Goal: Task Accomplishment & Management: Manage account settings

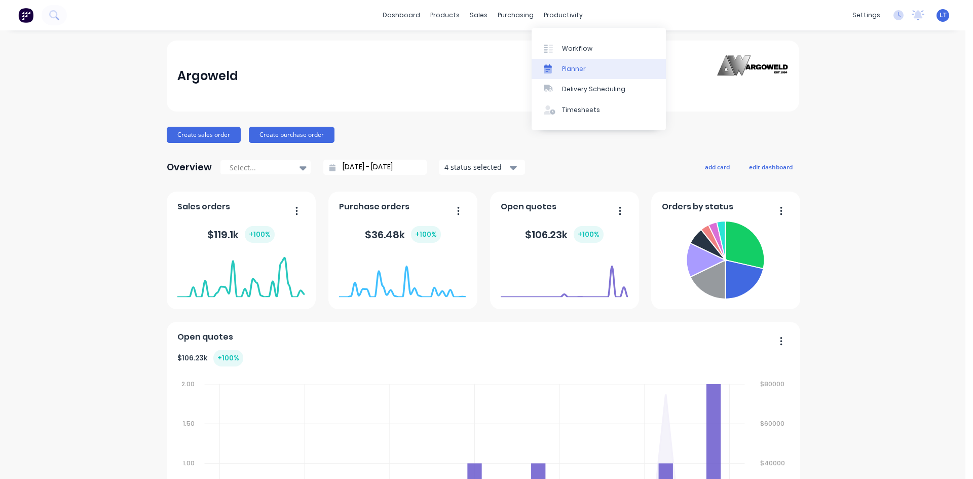
click at [567, 67] on div "Planner" at bounding box center [574, 68] width 24 height 9
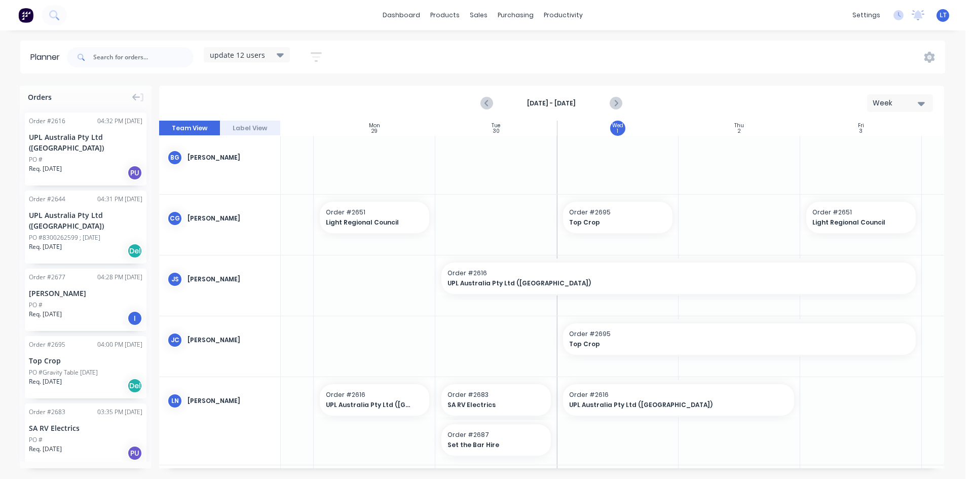
scroll to position [0, 89]
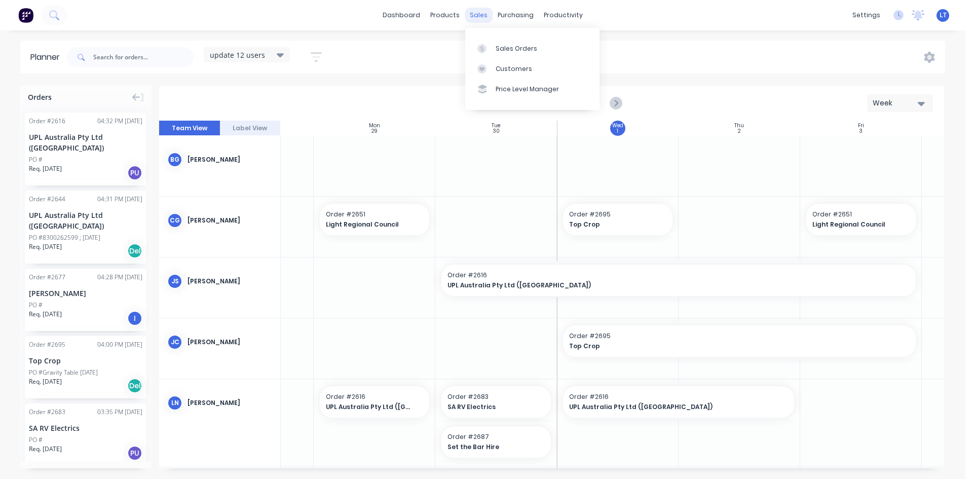
click at [484, 19] on div "sales" at bounding box center [479, 15] width 28 height 15
click at [494, 50] on link "Sales Orders" at bounding box center [532, 48] width 134 height 20
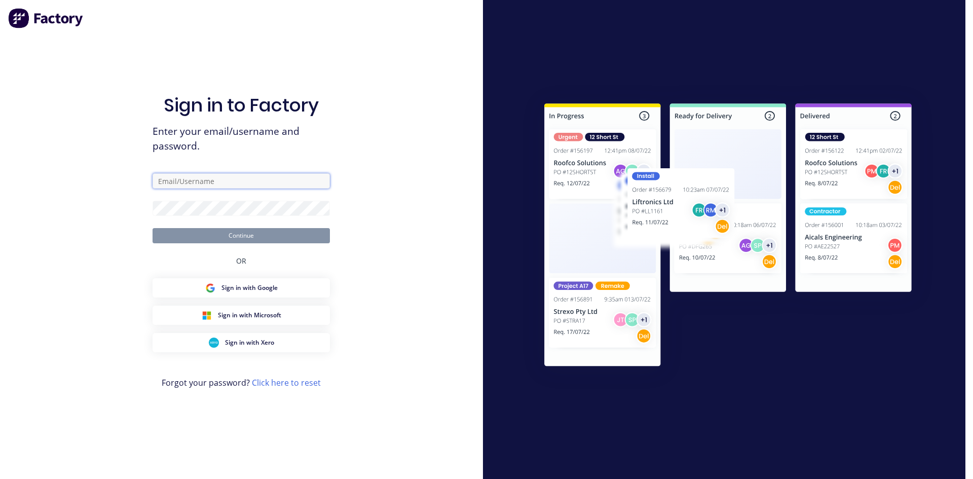
click at [222, 185] on input "text" at bounding box center [241, 180] width 177 height 15
type input "[PERSON_NAME][EMAIL_ADDRESS][DOMAIN_NAME]"
click at [275, 234] on button "Continue" at bounding box center [241, 235] width 177 height 15
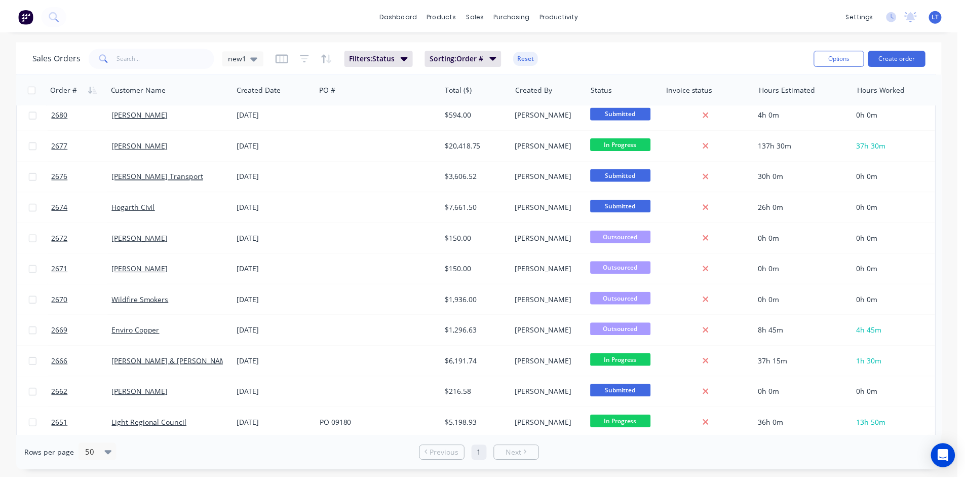
scroll to position [304, 0]
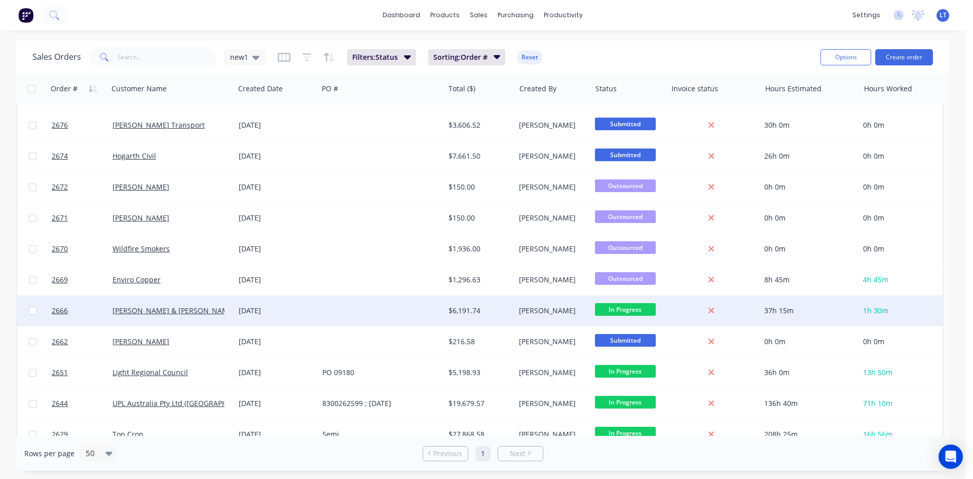
click at [317, 316] on div "[DATE]" at bounding box center [277, 310] width 84 height 30
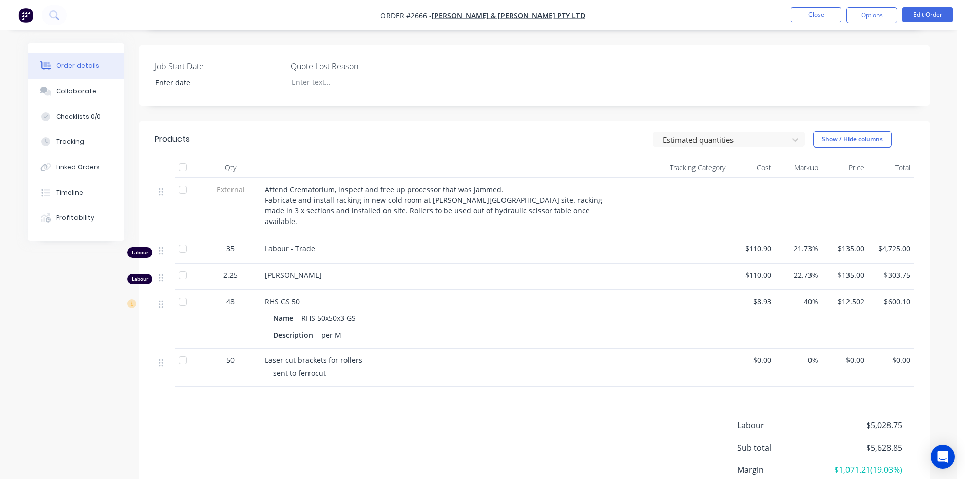
scroll to position [253, 0]
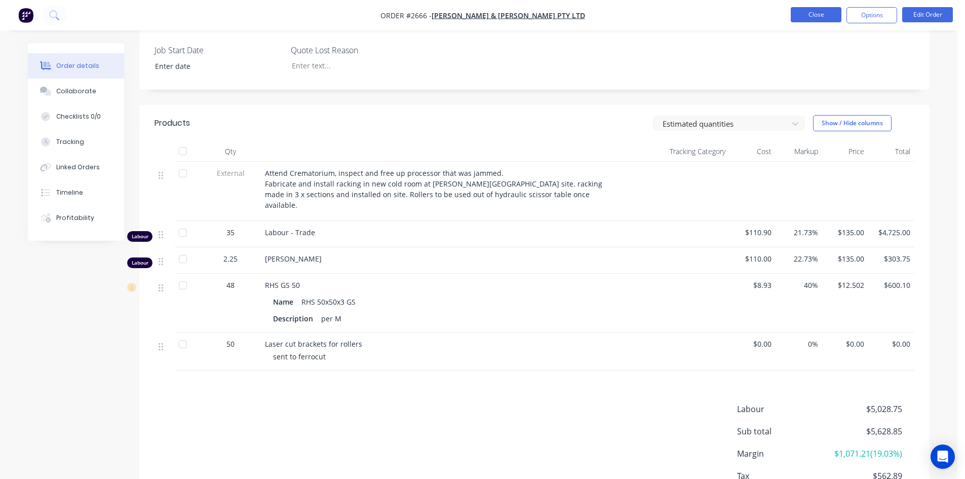
click at [806, 14] on button "Close" at bounding box center [816, 14] width 51 height 15
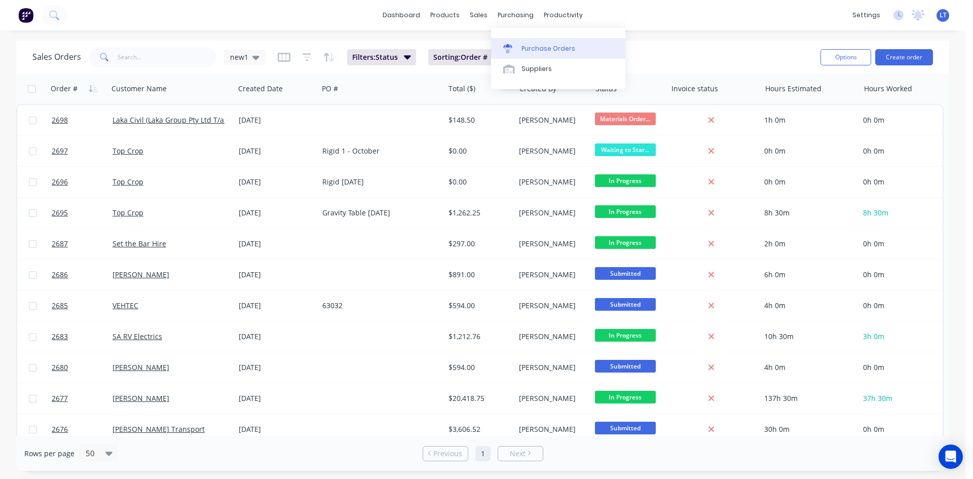
click at [542, 44] on div "Purchase Orders" at bounding box center [548, 48] width 54 height 9
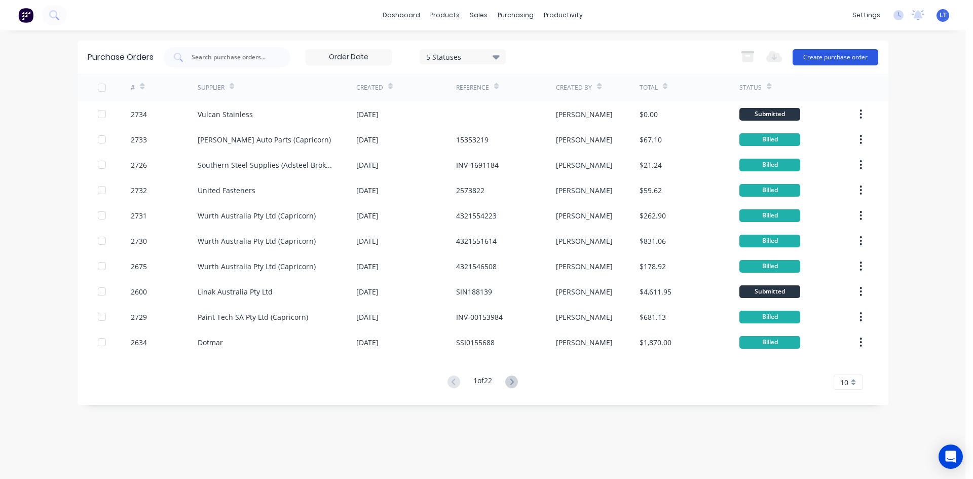
click at [853, 55] on button "Create purchase order" at bounding box center [836, 57] width 86 height 16
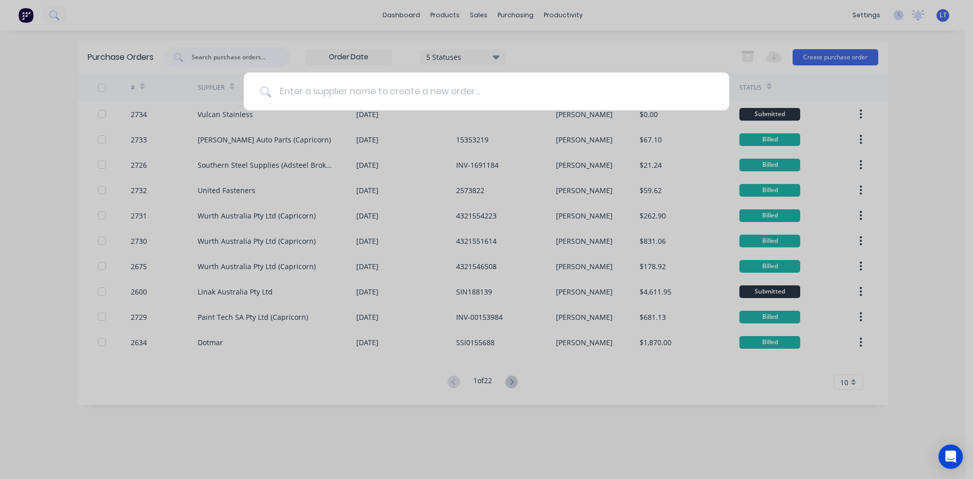
click at [404, 98] on input at bounding box center [492, 91] width 442 height 38
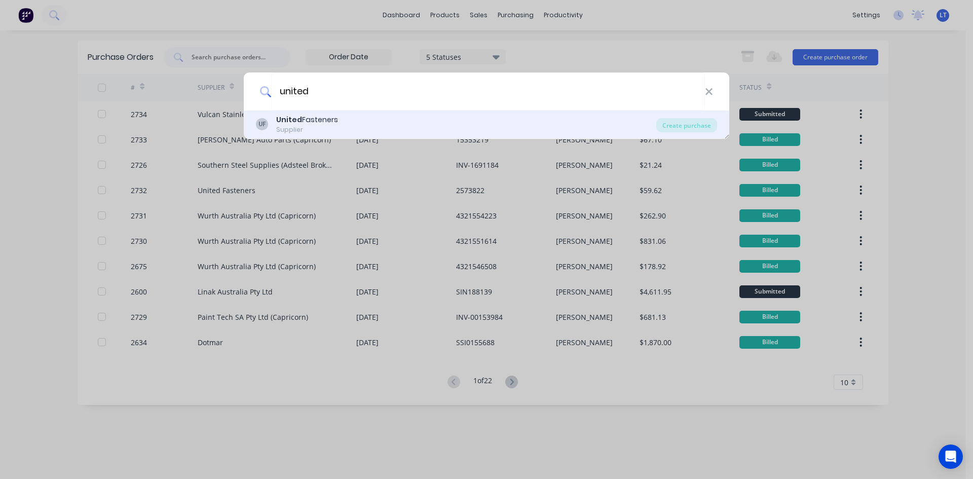
type input "united"
click at [337, 115] on div "UF United Fasteners Supplier" at bounding box center [456, 125] width 400 height 20
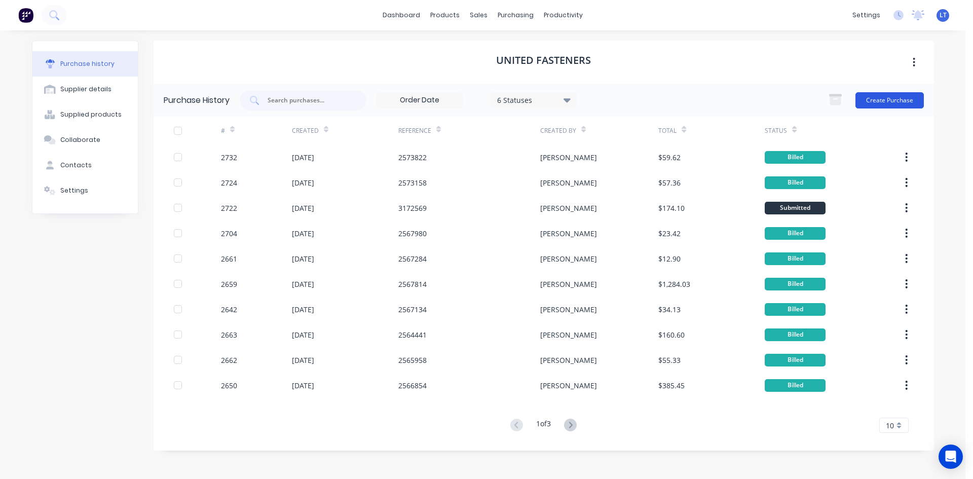
click at [877, 96] on button "Create Purchase" at bounding box center [889, 100] width 68 height 16
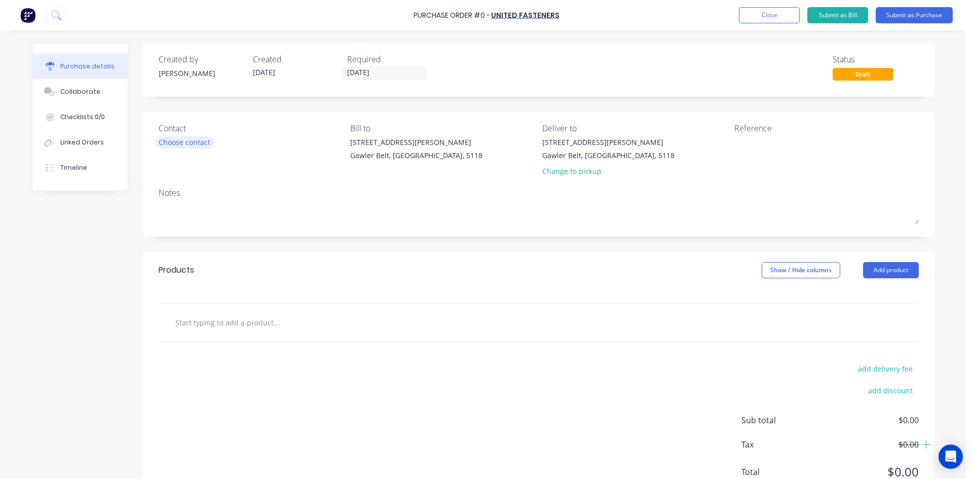
click at [195, 146] on div "Choose contact" at bounding box center [185, 142] width 52 height 11
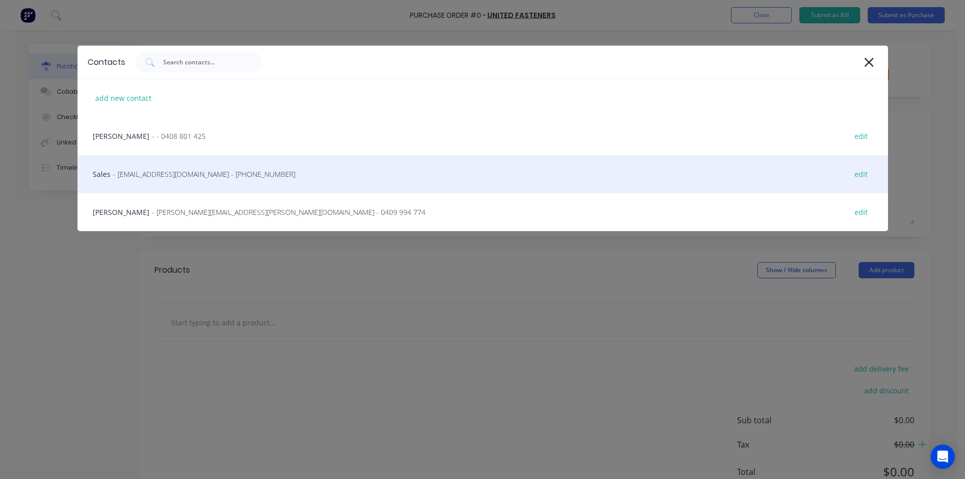
click at [197, 176] on span "- [EMAIL_ADDRESS][DOMAIN_NAME] - [PHONE_NUMBER]" at bounding box center [204, 174] width 182 height 11
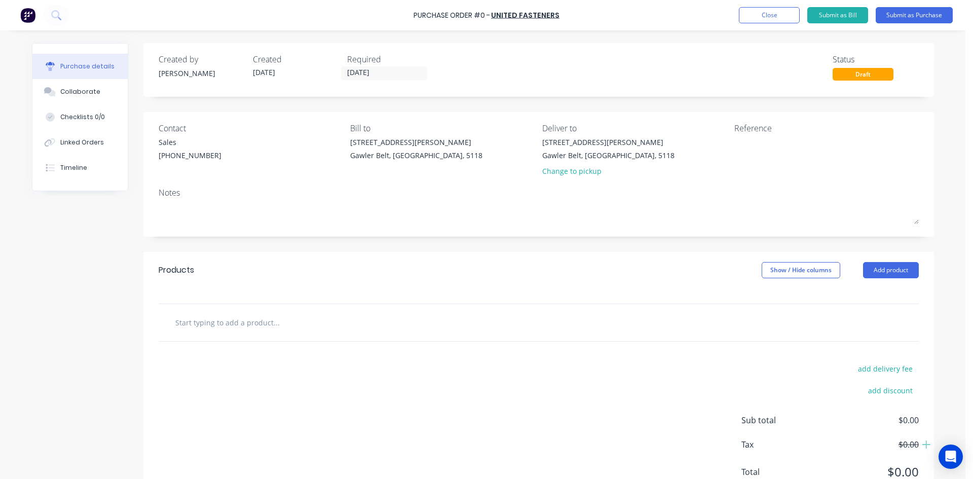
click at [230, 326] on input "text" at bounding box center [276, 322] width 203 height 20
paste input "6MG304SW G304 Spring Washer"
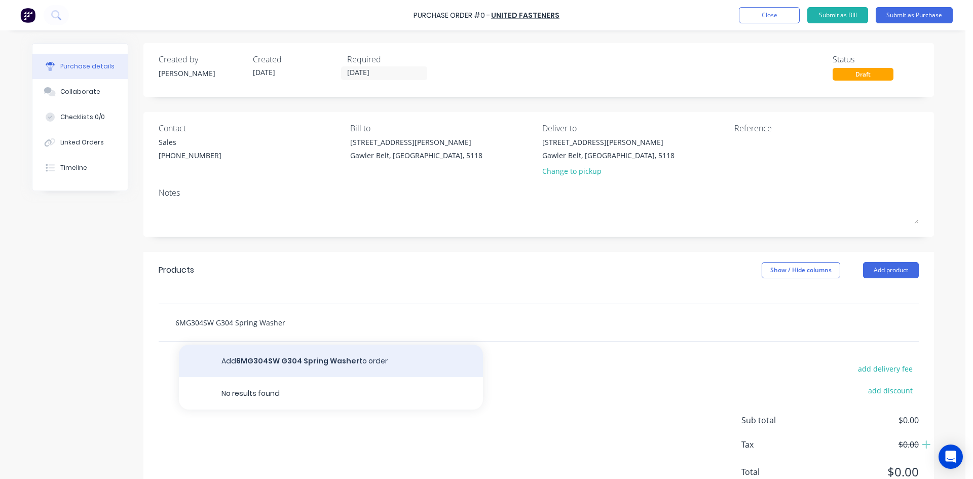
type input "6MG304SW G304 Spring Washer"
click at [278, 357] on button "Add 6MG304SW G304 Spring Washer to order" at bounding box center [331, 361] width 304 height 32
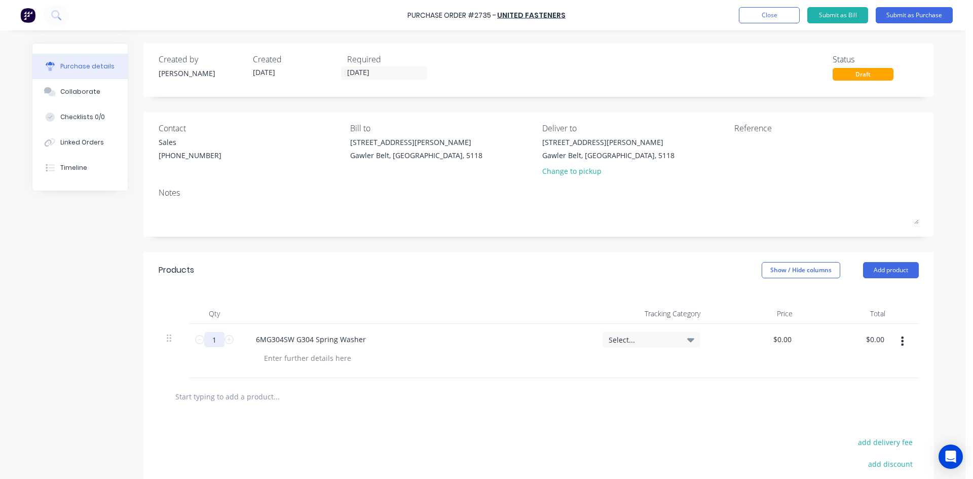
click at [210, 343] on input "1" at bounding box center [214, 339] width 20 height 15
type input "100"
click at [251, 399] on input "text" at bounding box center [276, 396] width 203 height 20
paste input "6X18X1.6MG304W G304 Flat Washer (Large Series)"
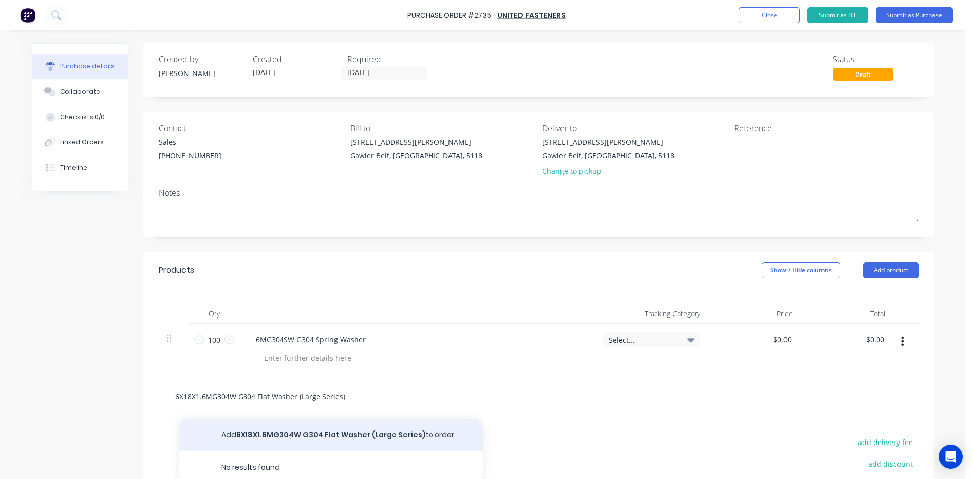
type input "6X18X1.6MG304W G304 Flat Washer (Large Series)"
click at [338, 432] on button "Add 6X18X1.6MG304W G304 Flat Washer (Large Series) to order" at bounding box center [331, 435] width 304 height 32
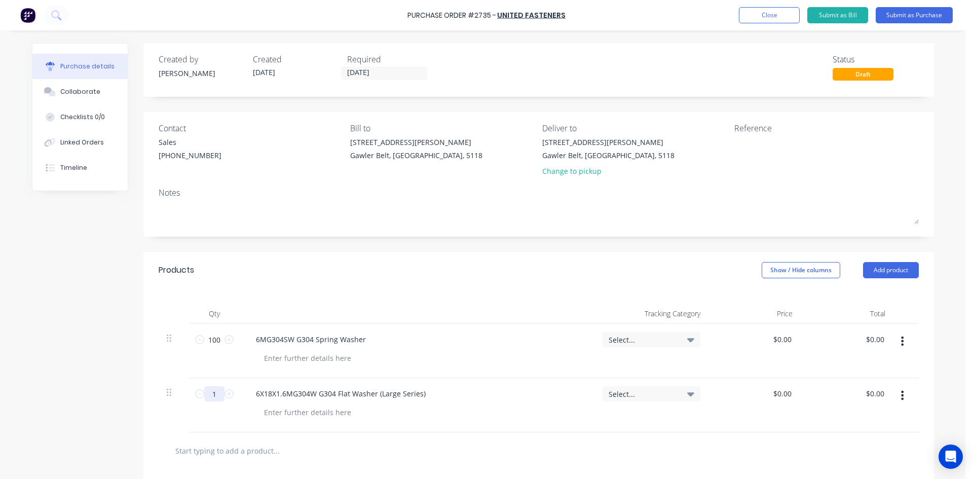
click at [213, 396] on input "1" at bounding box center [214, 393] width 20 height 15
type input "100"
click at [488, 456] on div at bounding box center [539, 450] width 744 height 20
click at [395, 72] on input "[DATE]" at bounding box center [384, 73] width 85 height 13
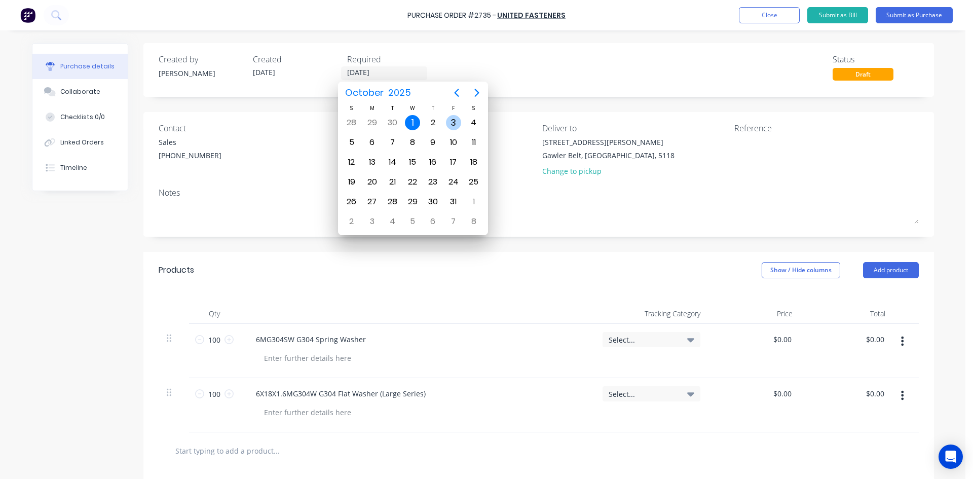
click at [449, 117] on div "3" at bounding box center [453, 122] width 15 height 15
type input "[DATE]"
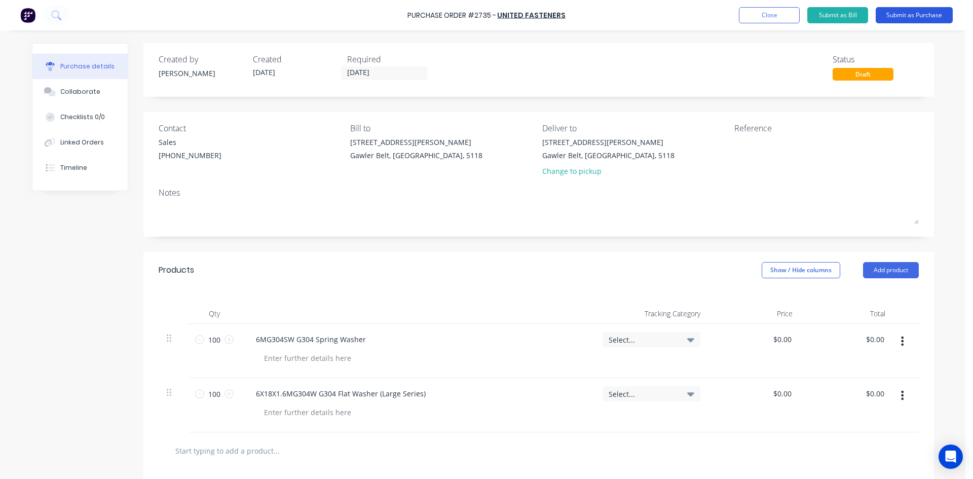
click at [901, 11] on button "Submit as Purchase" at bounding box center [914, 15] width 77 height 16
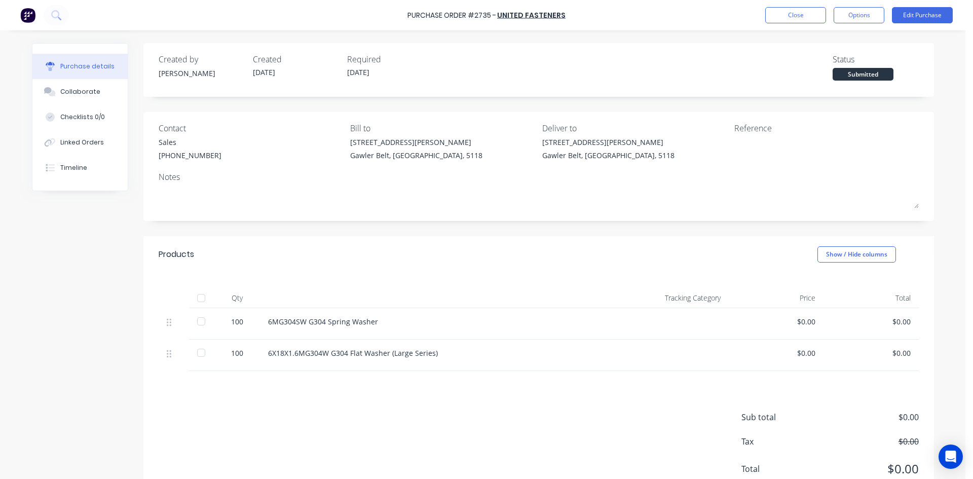
drag, startPoint x: 899, startPoint y: 12, endPoint x: 640, endPoint y: 230, distance: 338.5
click at [640, 230] on div "Created by [PERSON_NAME] Created [DATE] Required [DATE] Status Submitted Contac…" at bounding box center [538, 274] width 791 height 462
click at [880, 13] on button "Options" at bounding box center [859, 15] width 51 height 16
click at [831, 42] on div "Print / Email" at bounding box center [836, 41] width 78 height 15
click at [827, 64] on div "With pricing" at bounding box center [836, 61] width 78 height 15
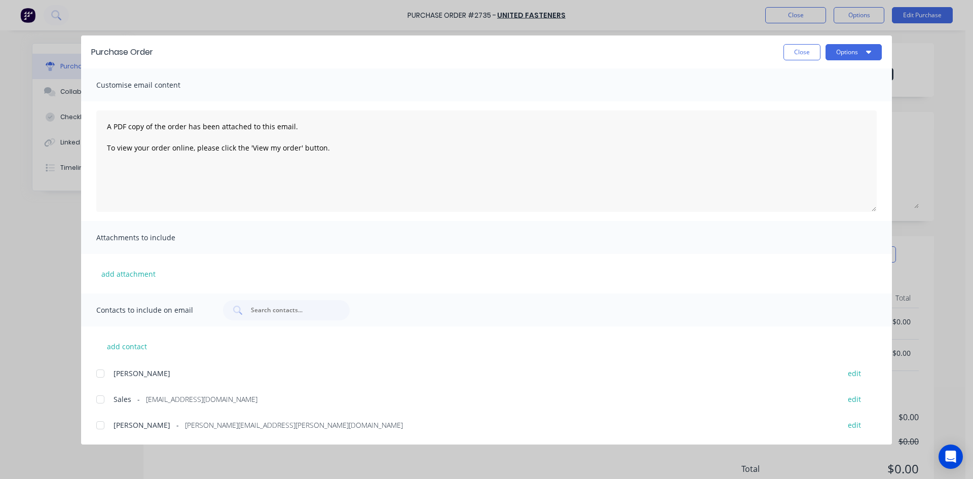
click at [101, 400] on div at bounding box center [100, 399] width 20 height 20
click at [858, 47] on button "Options" at bounding box center [854, 52] width 56 height 16
click at [811, 116] on div "Email" at bounding box center [834, 118] width 78 height 15
click at [807, 59] on button "Close" at bounding box center [801, 52] width 37 height 16
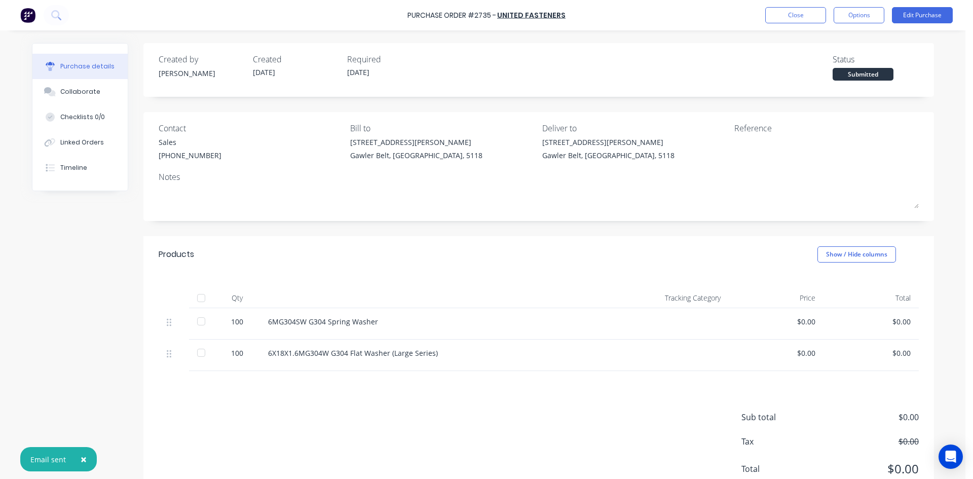
click at [85, 460] on span "×" at bounding box center [84, 459] width 6 height 14
click at [808, 24] on div "Purchase Order #2735 - United Fasteners Close Options Edit Purchase" at bounding box center [486, 15] width 973 height 30
click at [806, 16] on button "Close" at bounding box center [795, 15] width 61 height 16
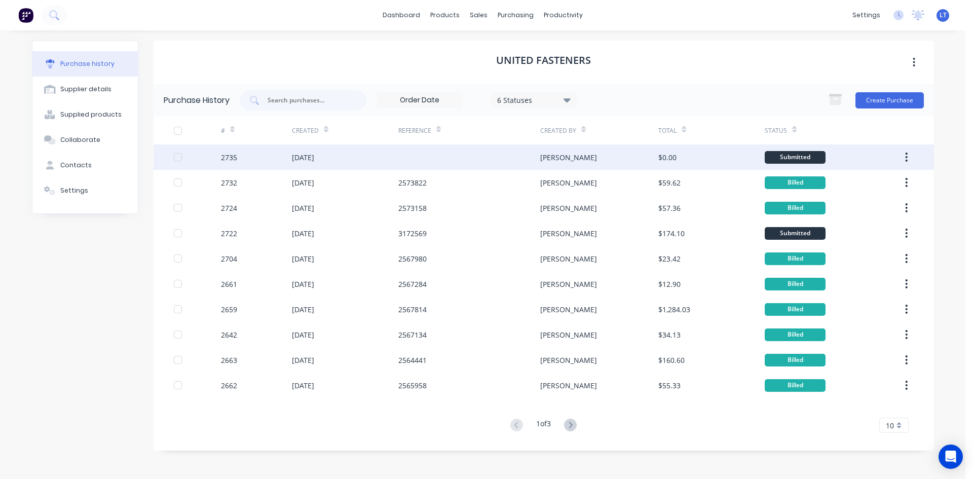
click at [399, 169] on div at bounding box center [469, 156] width 142 height 25
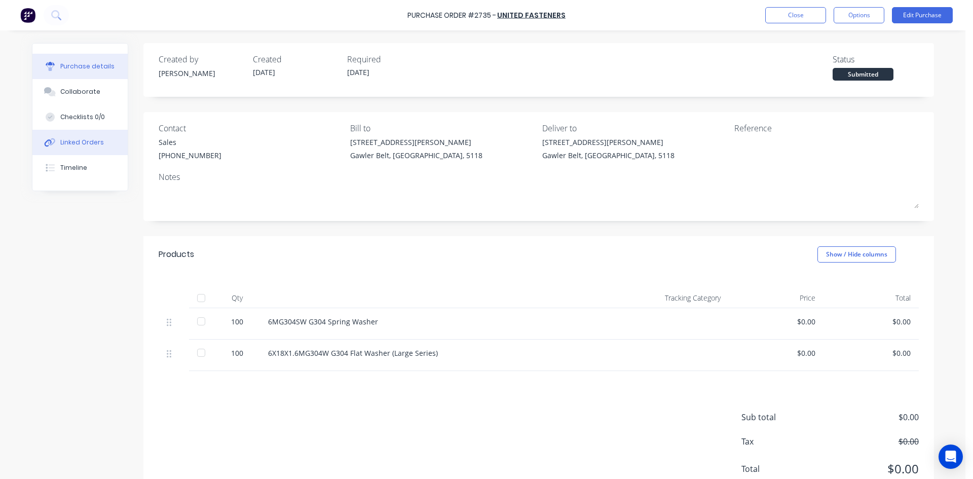
click at [73, 144] on div "Linked Orders" at bounding box center [82, 142] width 44 height 9
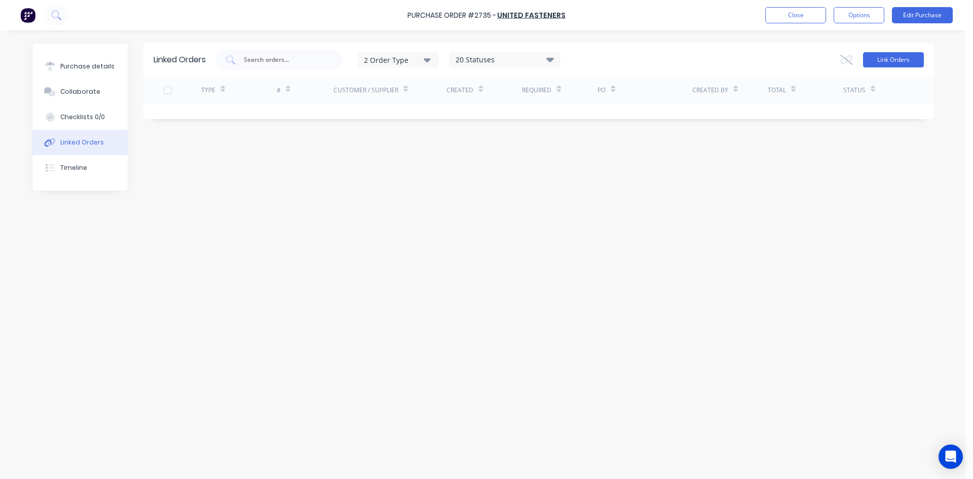
click at [903, 65] on button "Link Orders" at bounding box center [893, 59] width 61 height 15
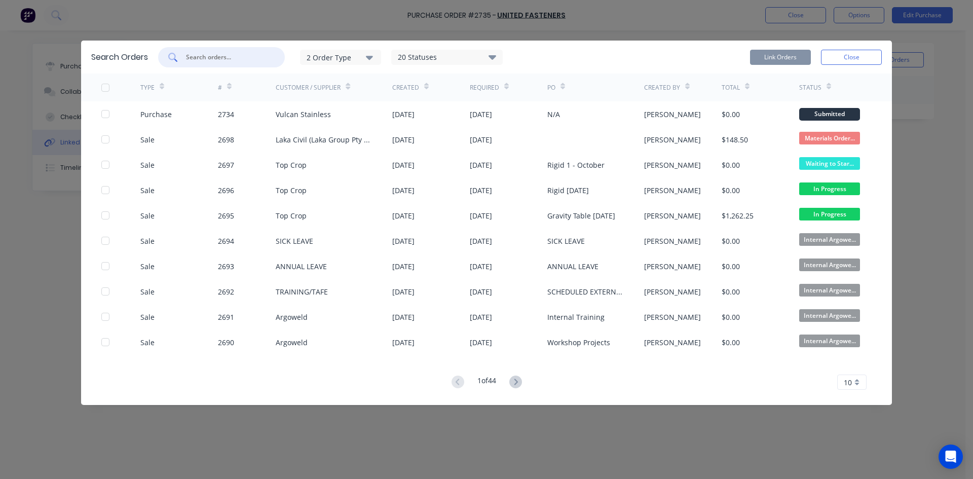
click at [200, 62] on input "text" at bounding box center [227, 57] width 84 height 10
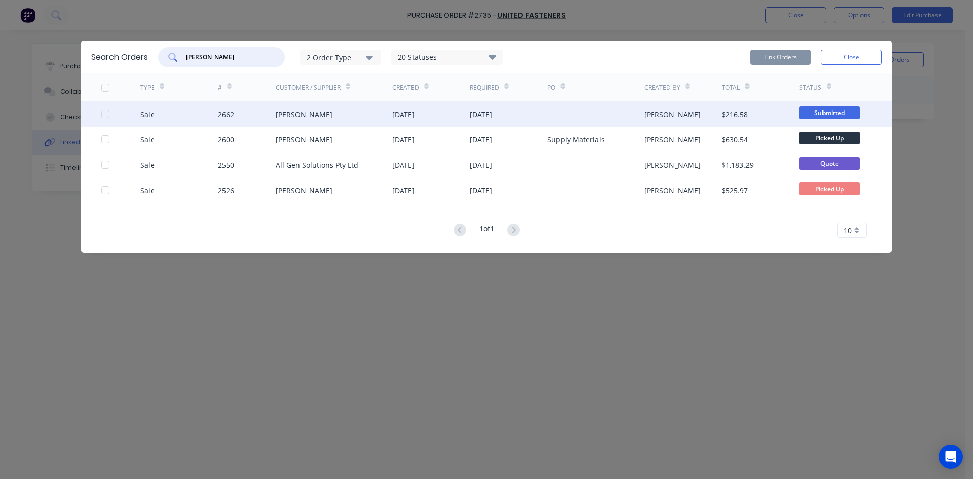
click at [103, 115] on div at bounding box center [105, 114] width 20 height 20
type input "[PERSON_NAME]"
click at [797, 56] on button "Link Orders" at bounding box center [780, 57] width 61 height 15
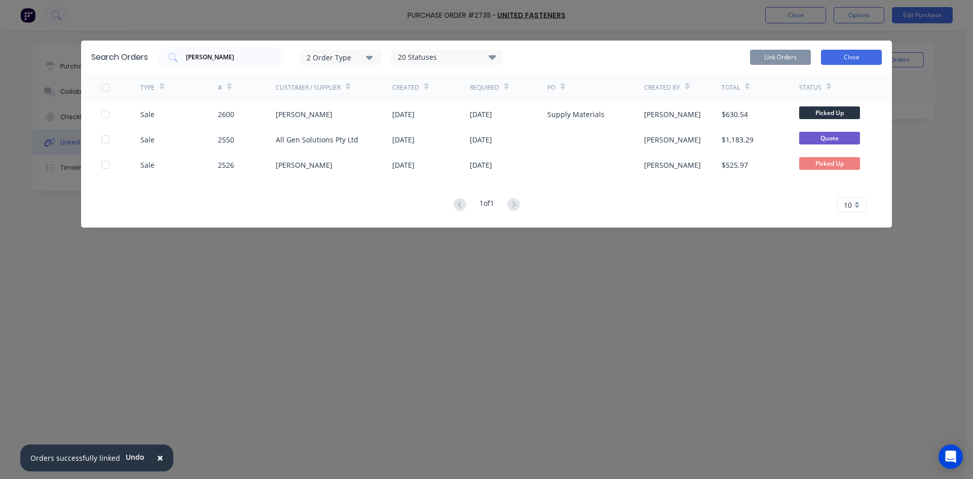
click at [845, 53] on button "Close" at bounding box center [851, 57] width 61 height 15
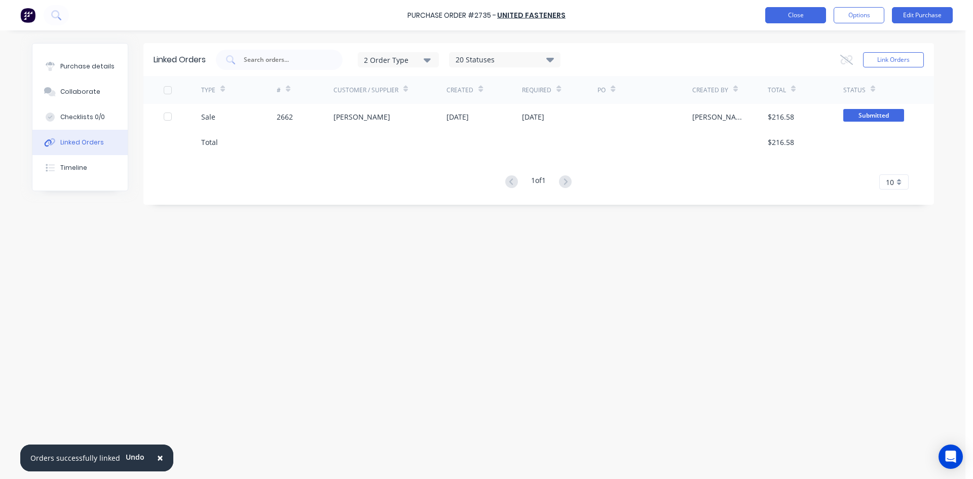
click at [816, 17] on button "Close" at bounding box center [795, 15] width 61 height 16
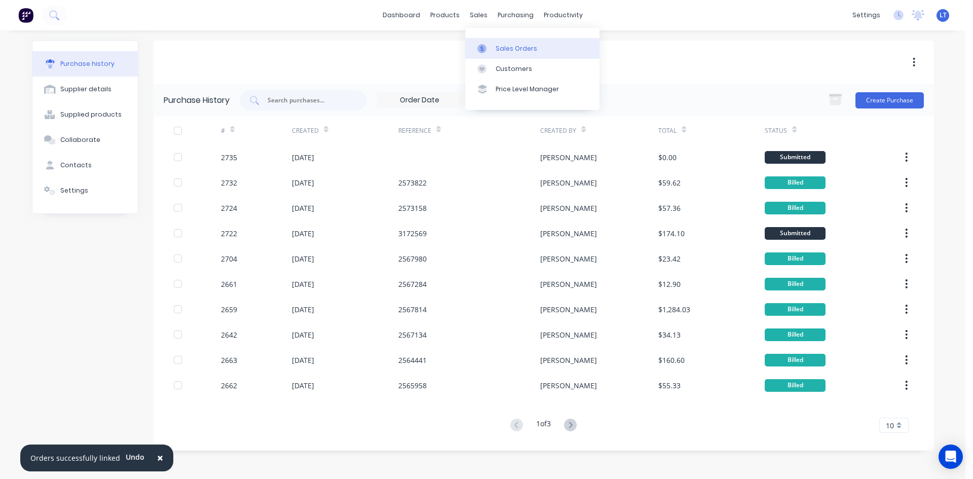
click at [498, 48] on div "Sales Orders" at bounding box center [517, 48] width 42 height 9
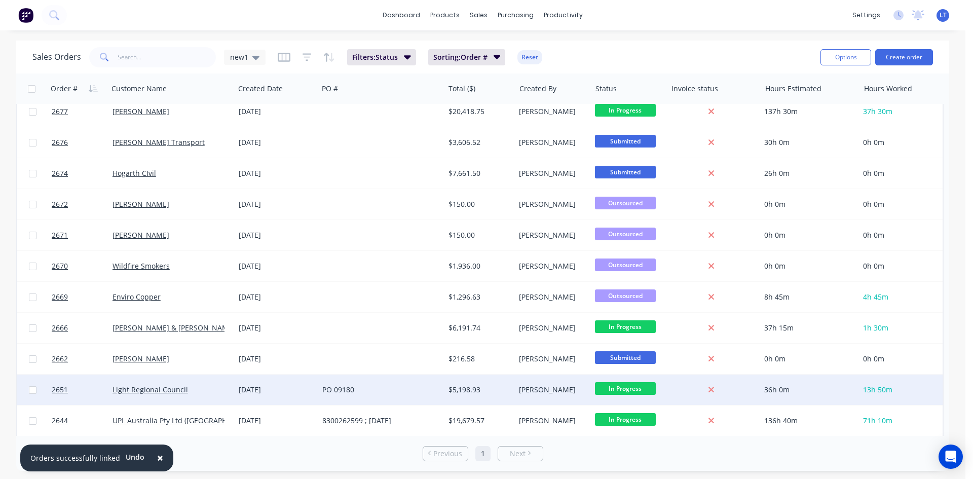
scroll to position [304, 0]
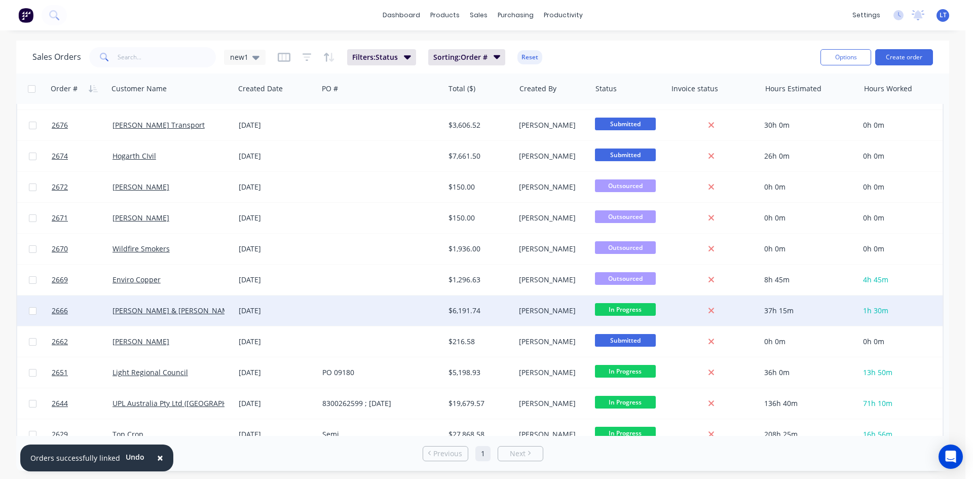
click at [200, 308] on div "[PERSON_NAME] & [PERSON_NAME] Pty Ltd" at bounding box center [169, 311] width 112 height 10
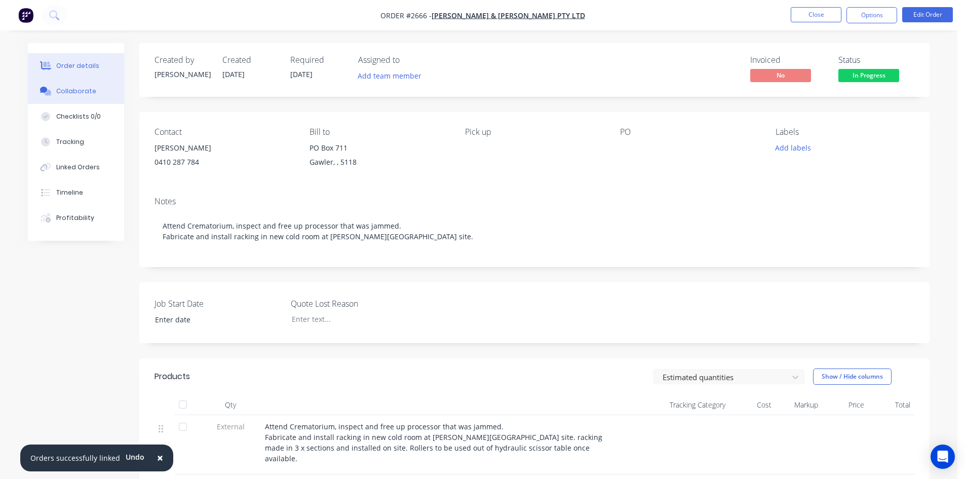
click at [71, 92] on div "Collaborate" at bounding box center [76, 91] width 40 height 9
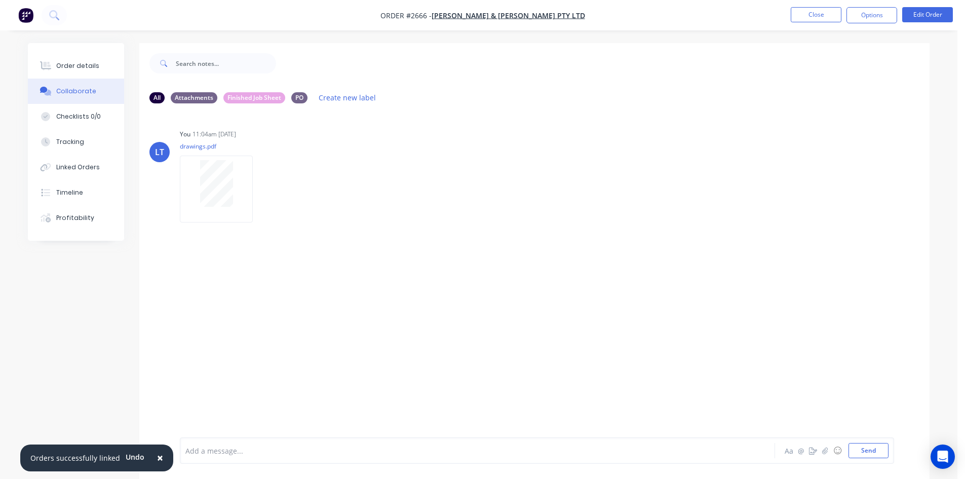
drag, startPoint x: 826, startPoint y: 19, endPoint x: 973, endPoint y: 140, distance: 190.1
click at [825, 19] on button "Close" at bounding box center [816, 14] width 51 height 15
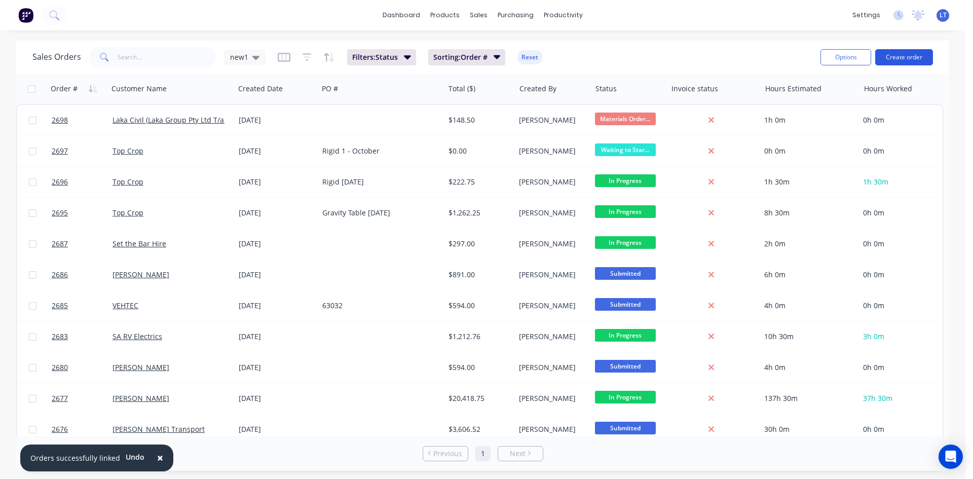
click at [899, 53] on button "Create order" at bounding box center [904, 57] width 58 height 16
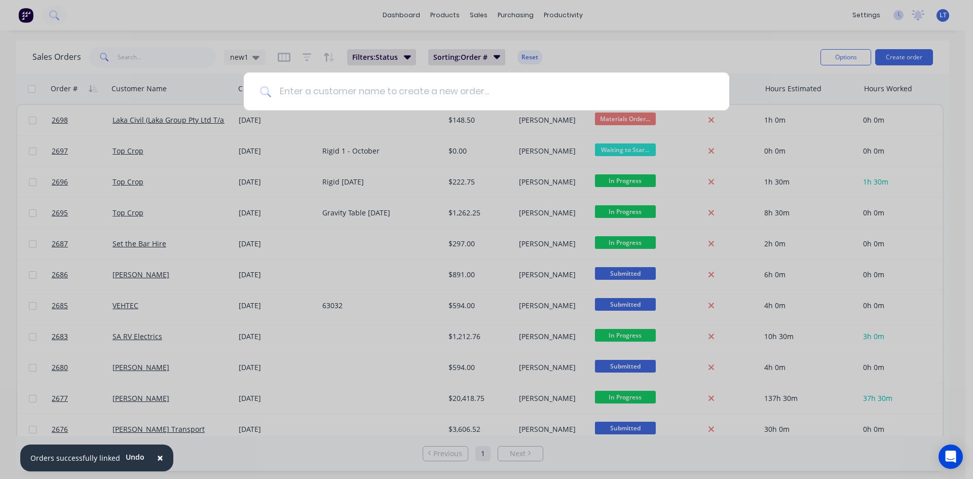
click at [339, 91] on input at bounding box center [492, 91] width 442 height 38
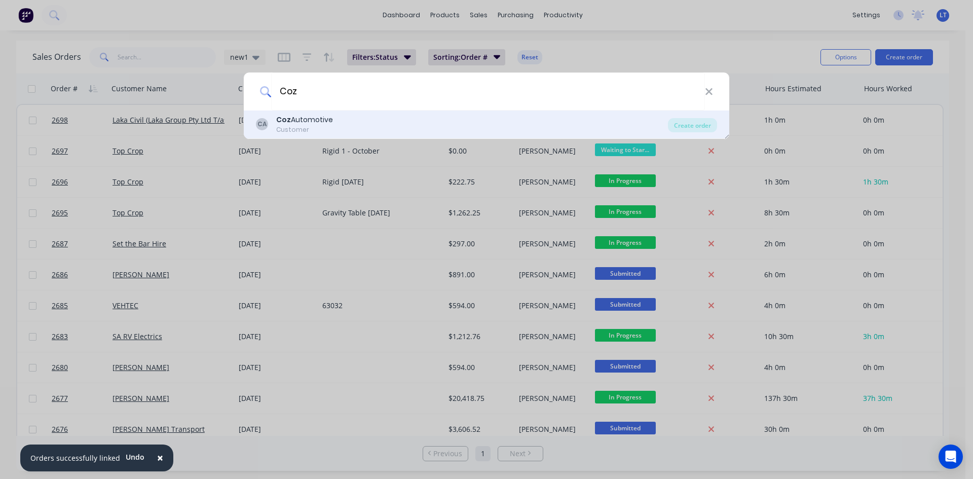
type input "Coz"
click at [323, 120] on div "Coz Automotive" at bounding box center [304, 120] width 57 height 11
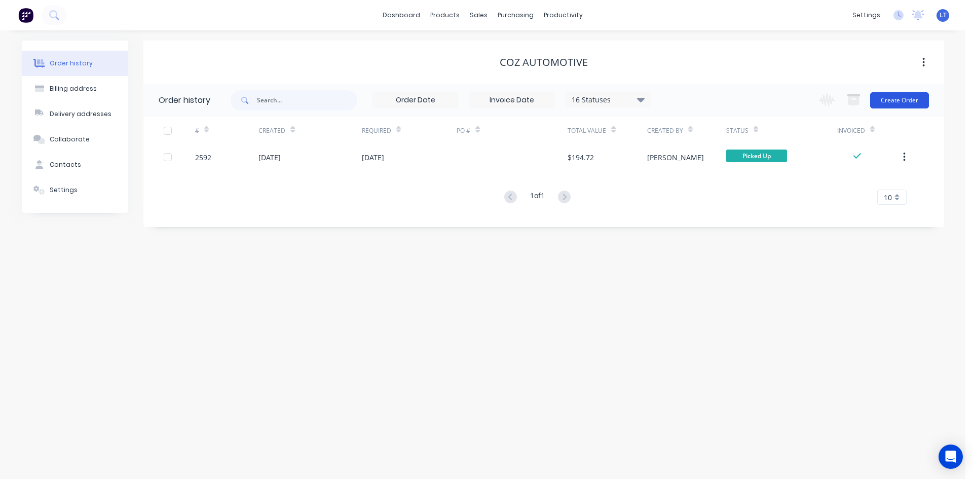
click at [904, 96] on button "Create Order" at bounding box center [899, 100] width 59 height 16
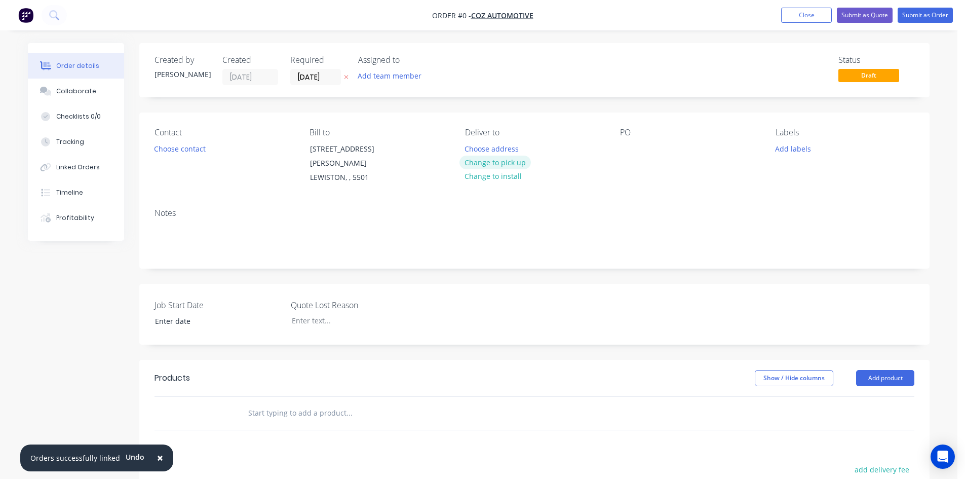
click at [497, 163] on button "Change to pick up" at bounding box center [496, 163] width 72 height 14
click at [191, 153] on button "Choose contact" at bounding box center [180, 148] width 62 height 14
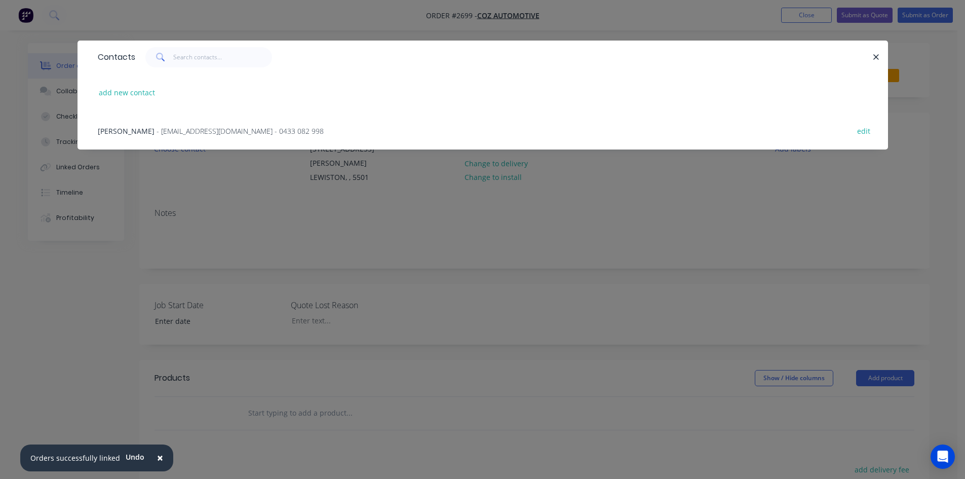
click at [142, 130] on span "[PERSON_NAME]" at bounding box center [126, 131] width 57 height 10
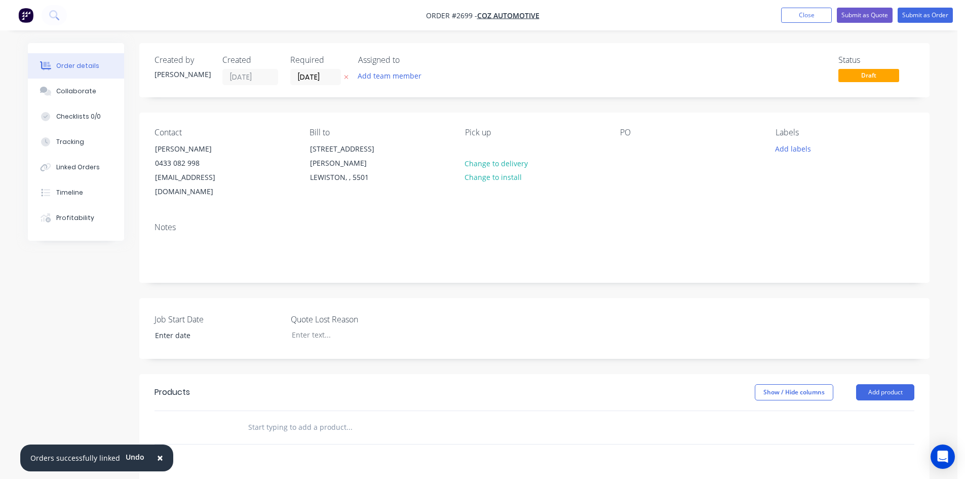
click at [290, 417] on input "text" at bounding box center [349, 427] width 203 height 20
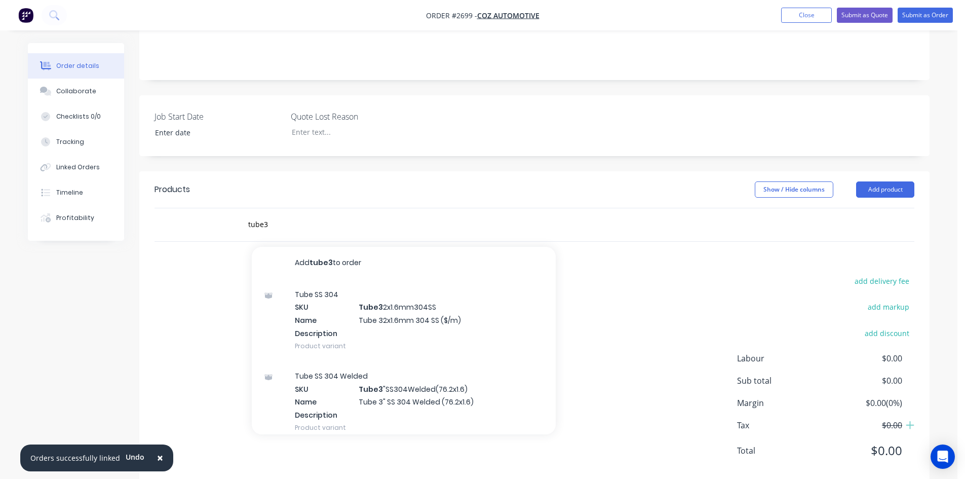
click at [586, 284] on div "add delivery fee add markup add discount Labour $0.00 Sub total $0.00 Margin $0…" at bounding box center [535, 372] width 760 height 196
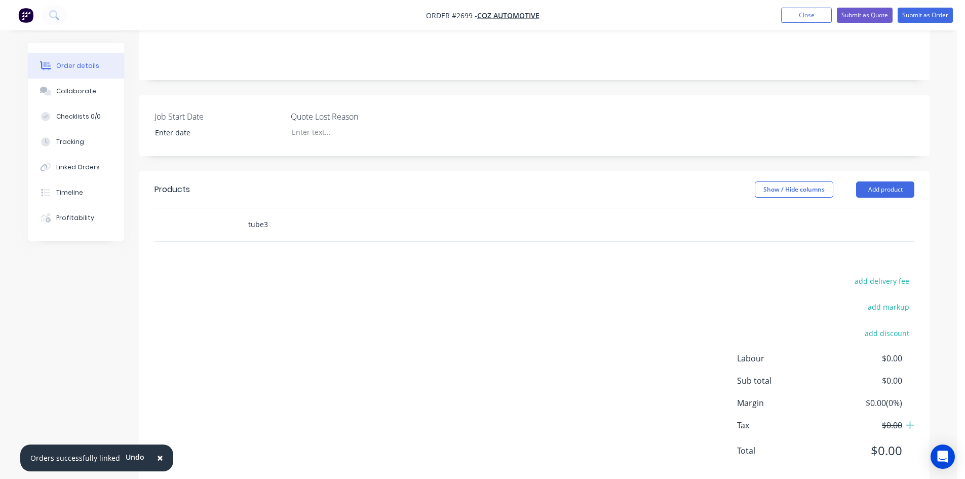
click at [304, 216] on input "tube3" at bounding box center [349, 224] width 203 height 20
type input "tube3.5""
drag, startPoint x: 284, startPoint y: 208, endPoint x: 221, endPoint y: 203, distance: 63.6
click at [221, 208] on div "tube3.5" Add tube3.5" to order No results found" at bounding box center [535, 224] width 760 height 33
click at [322, 214] on input "text" at bounding box center [349, 224] width 203 height 20
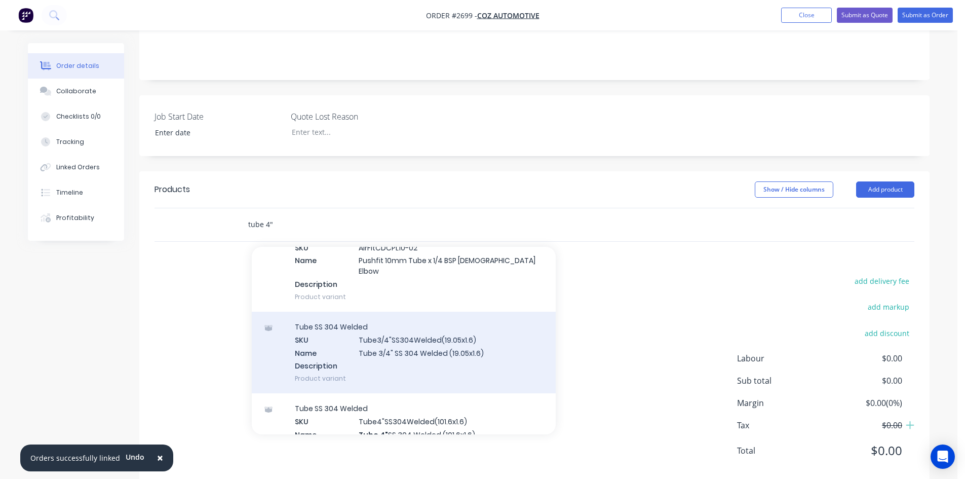
scroll to position [253, 0]
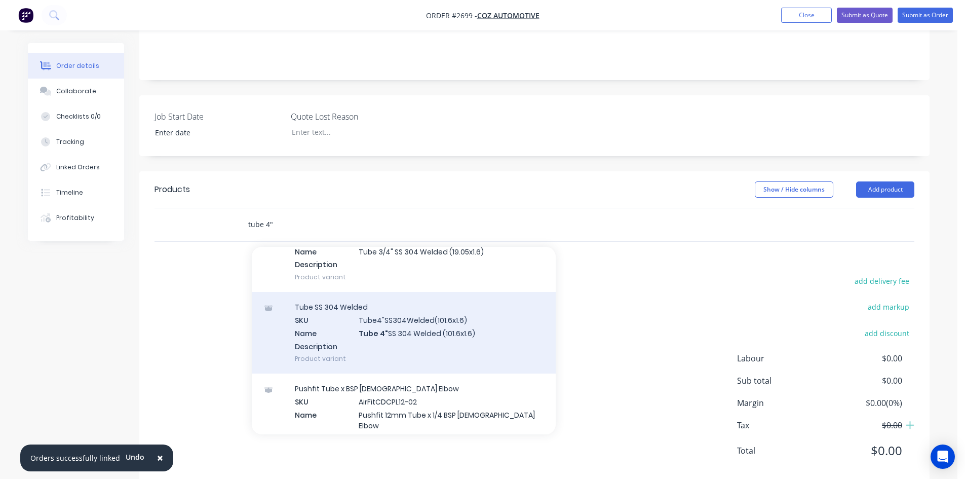
type input "tube 4""
click at [432, 299] on div "Tube SS 304 Welded SKU Tube4"SS304Welded(101.6x1.6) Name Tube 4" SS 304 Welded …" at bounding box center [404, 333] width 304 height 82
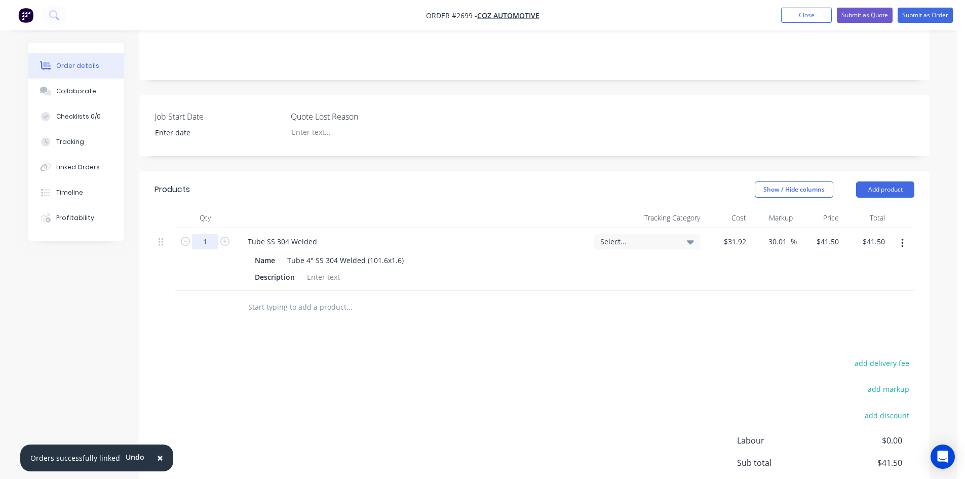
click at [207, 234] on input "1" at bounding box center [205, 241] width 26 height 15
type input "3.2"
type input "$132.80"
click at [375, 318] on div "Products Show / Hide columns Add product Qty Tracking Category Cost Markup Pric…" at bounding box center [534, 369] width 791 height 396
click at [318, 297] on input "text" at bounding box center [349, 307] width 203 height 20
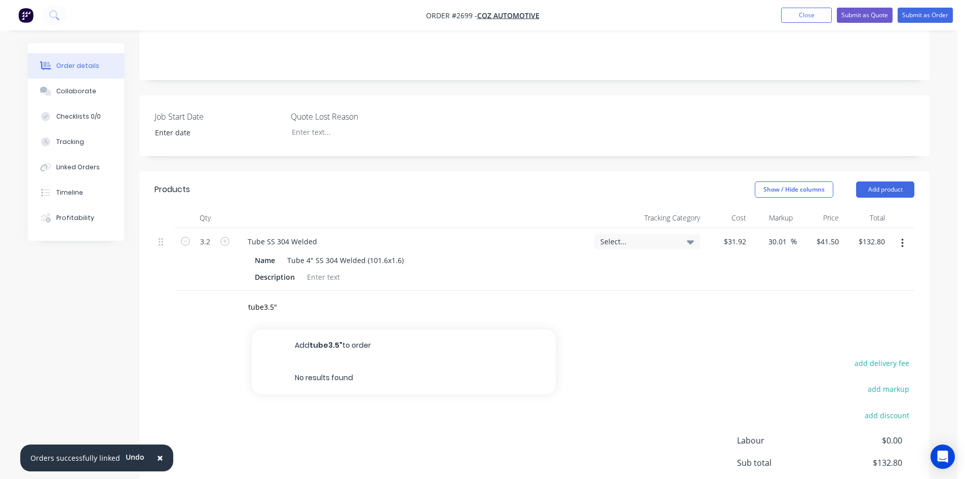
click at [627, 432] on div "add delivery fee add markup add discount Labour $0.00 Sub total $132.80 Margin …" at bounding box center [535, 454] width 760 height 196
drag, startPoint x: 280, startPoint y: 292, endPoint x: 265, endPoint y: 292, distance: 14.7
click at [265, 297] on input "tube3.5"" at bounding box center [349, 307] width 203 height 20
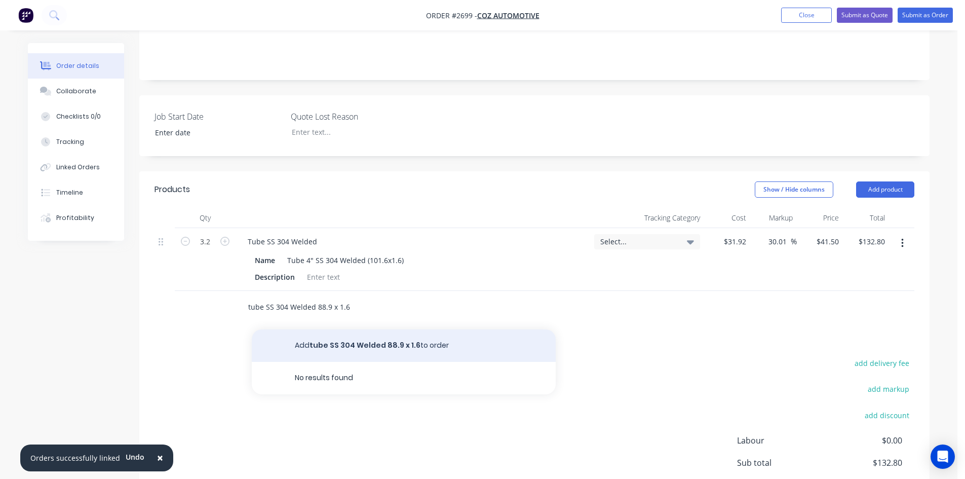
type input "tube SS 304 Welded 88.9 x 1.6"
click at [381, 335] on button "Add tube SS 304 Welded 88.9 x 1.6 to order" at bounding box center [404, 345] width 304 height 32
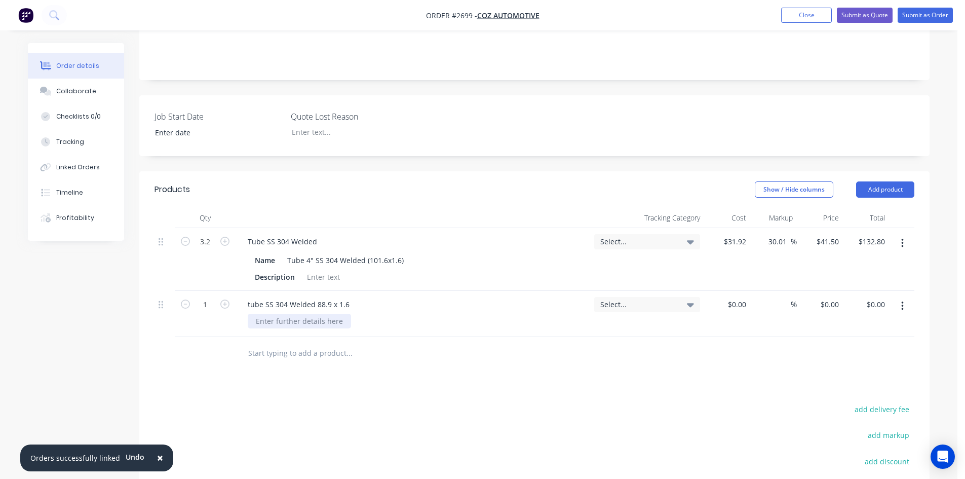
click at [334, 314] on div at bounding box center [299, 321] width 103 height 15
click at [581, 370] on div "Products Show / Hide columns Add product Qty Tracking Category Cost Markup Pric…" at bounding box center [534, 392] width 791 height 442
click at [206, 297] on input "1" at bounding box center [205, 304] width 26 height 15
type input "3.2"
click at [738, 297] on div "$0.00" at bounding box center [736, 304] width 27 height 15
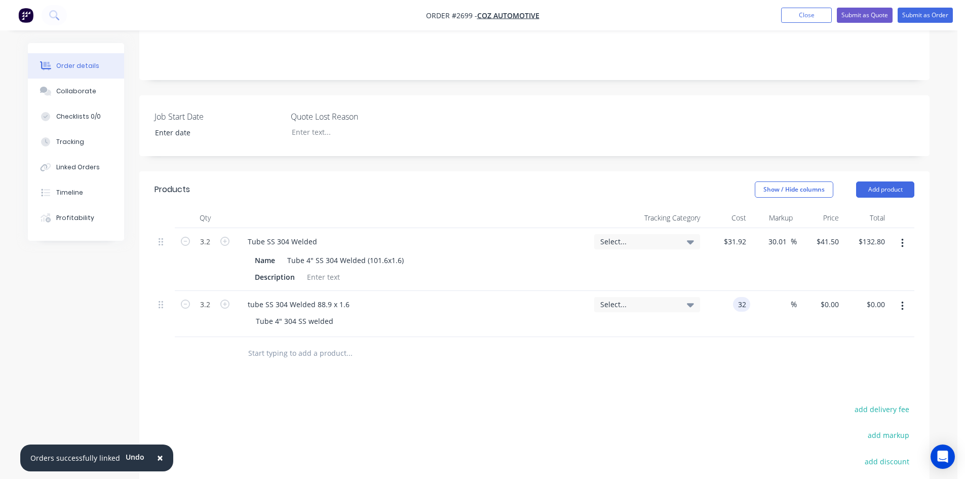
type input "$32.00"
type input "$102.40"
click at [703, 369] on div "Products Show / Hide columns Add product Qty Tracking Category Cost Markup Pric…" at bounding box center [534, 392] width 791 height 442
click at [785, 297] on input at bounding box center [785, 304] width 12 height 15
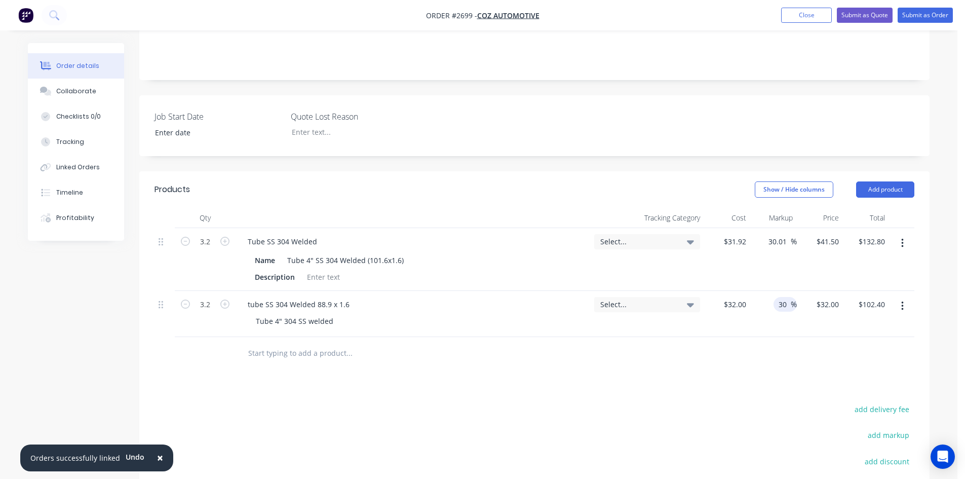
type input "30"
type input "$41.60"
type input "$133.12"
click at [745, 370] on div "Products Show / Hide columns Add product Qty Tracking Category Cost Markup Pric…" at bounding box center [534, 392] width 791 height 442
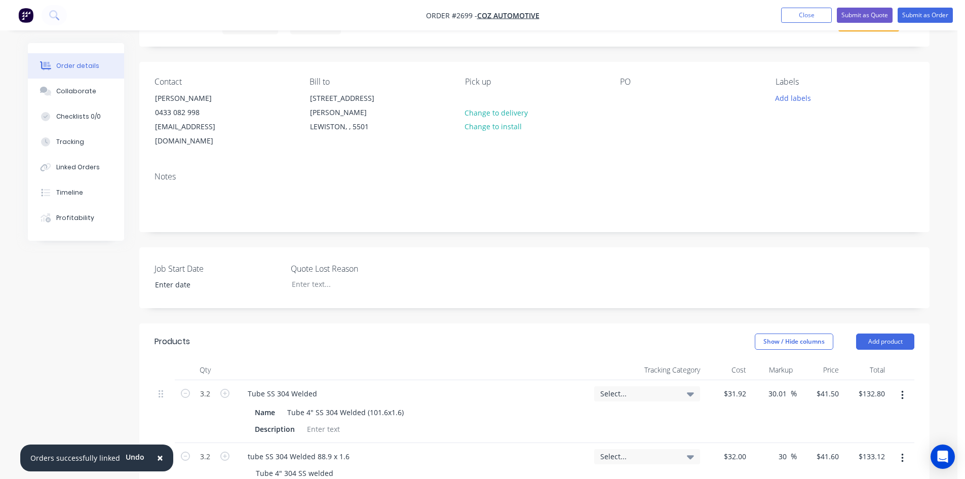
scroll to position [0, 0]
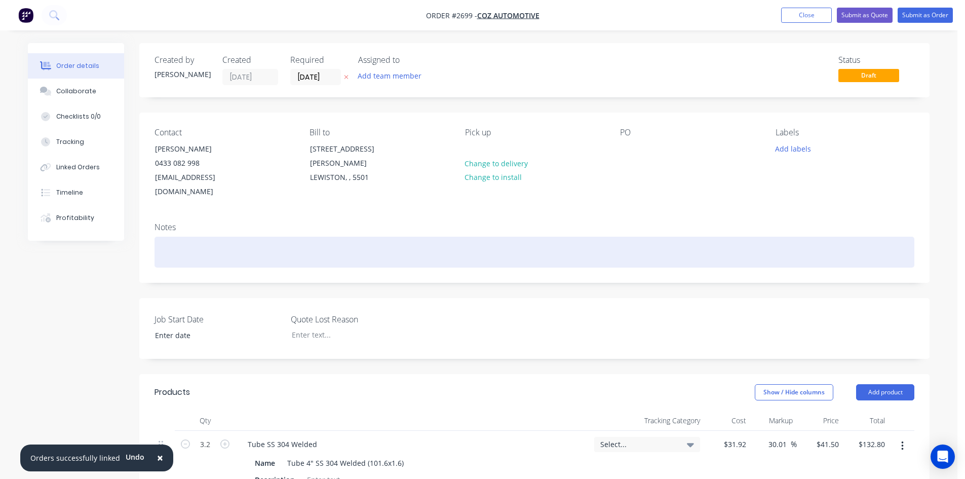
click at [324, 251] on div at bounding box center [535, 252] width 760 height 31
click at [186, 239] on div "Has alrady picked up" at bounding box center [535, 252] width 760 height 31
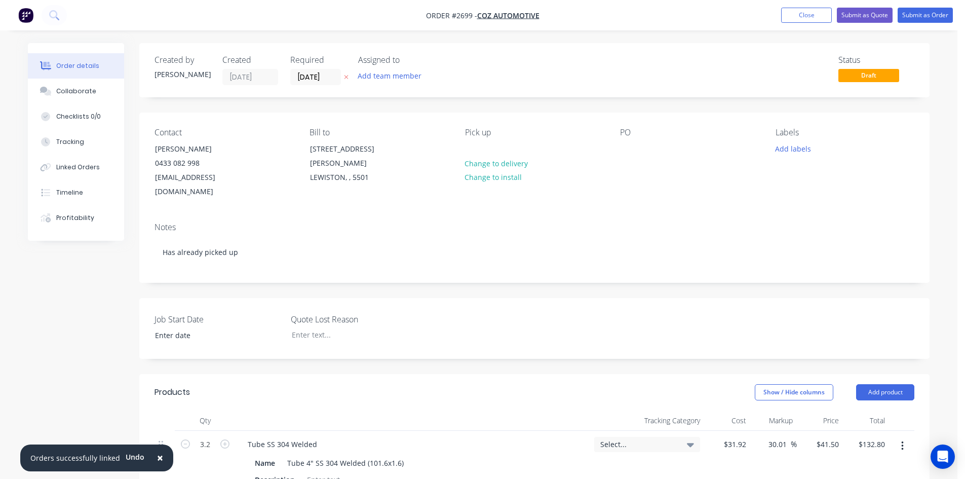
click at [349, 263] on div "Notes Has already picked up" at bounding box center [534, 248] width 791 height 68
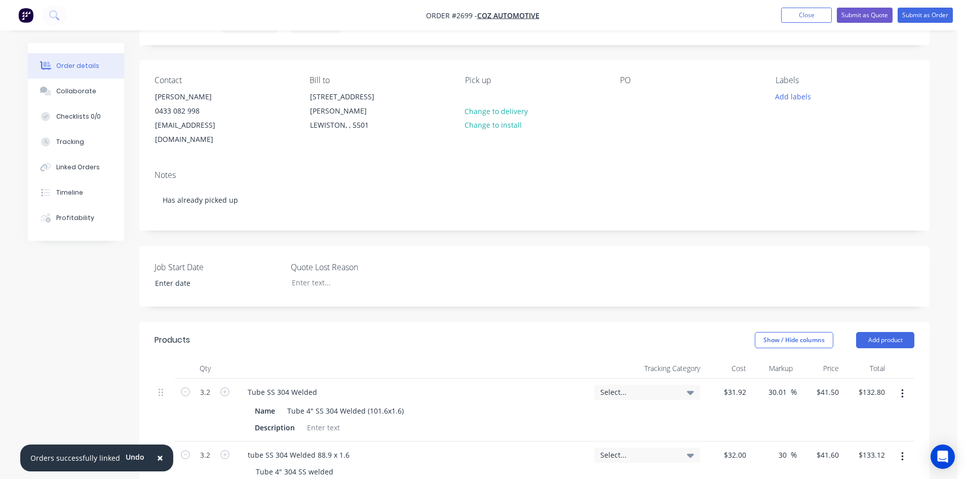
scroll to position [253, 0]
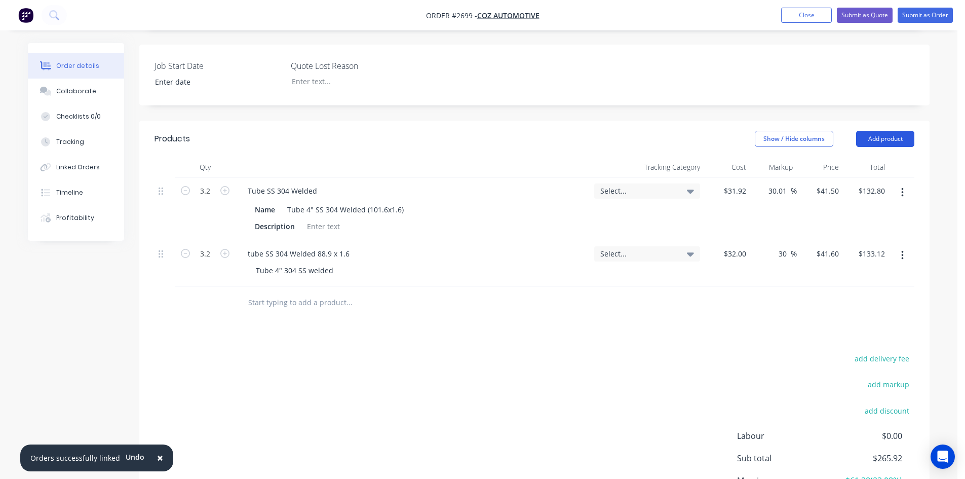
click at [885, 131] on button "Add product" at bounding box center [885, 139] width 58 height 16
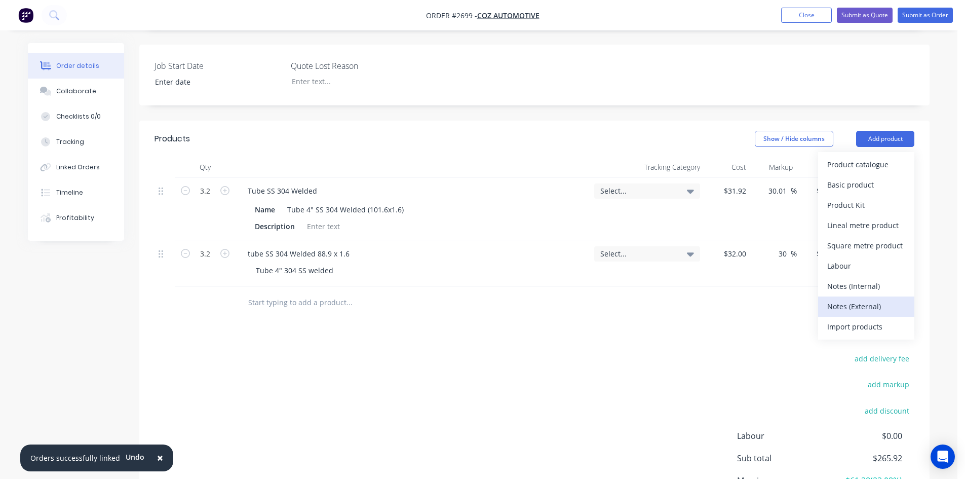
click at [865, 299] on div "Notes (External)" at bounding box center [867, 306] width 78 height 15
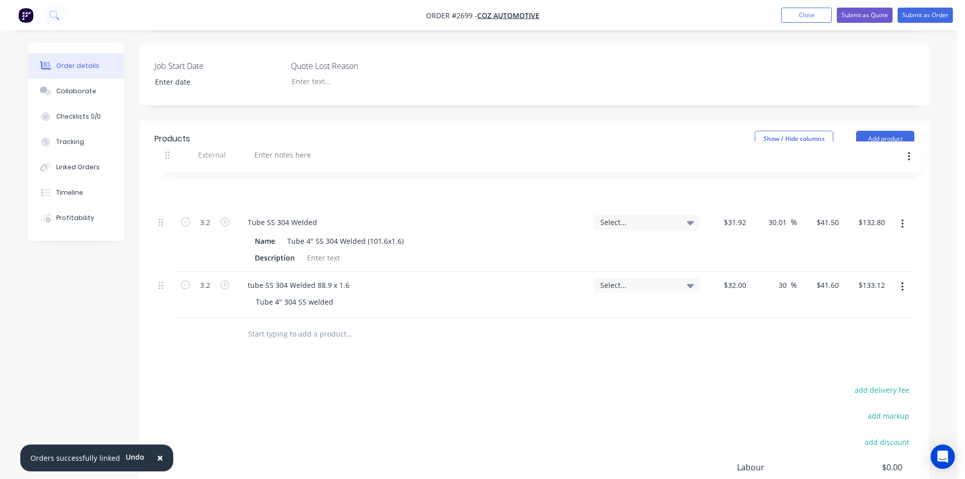
drag, startPoint x: 160, startPoint y: 287, endPoint x: 166, endPoint y: 151, distance: 136.5
click at [166, 157] on div "Qty Tracking Category Cost Markup Price Total 3.2 Tube SS 304 Welded Name Tube …" at bounding box center [535, 237] width 760 height 161
click at [259, 183] on div at bounding box center [276, 190] width 73 height 15
click at [577, 408] on div "add delivery fee add markup add discount Labour $0.00 Sub total $265.92 Margin …" at bounding box center [535, 481] width 760 height 196
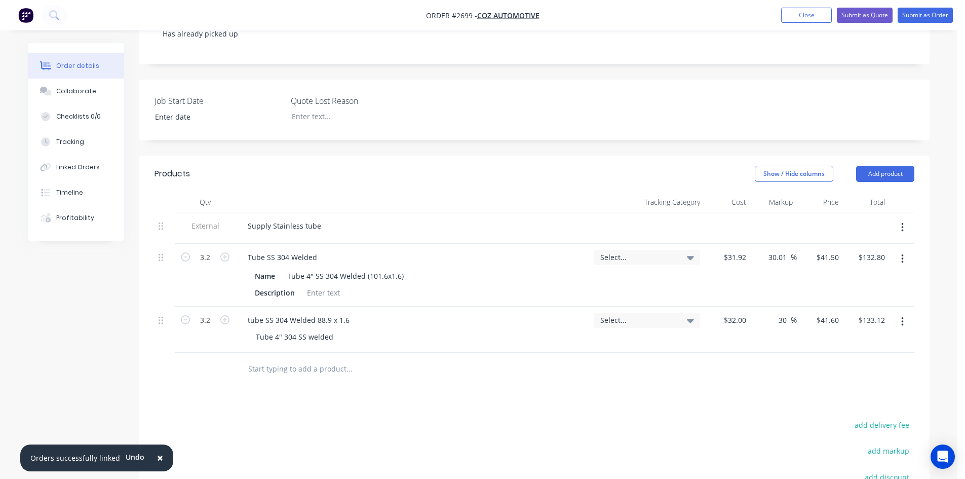
scroll to position [217, 0]
click at [910, 15] on button "Submit as Order" at bounding box center [925, 15] width 55 height 15
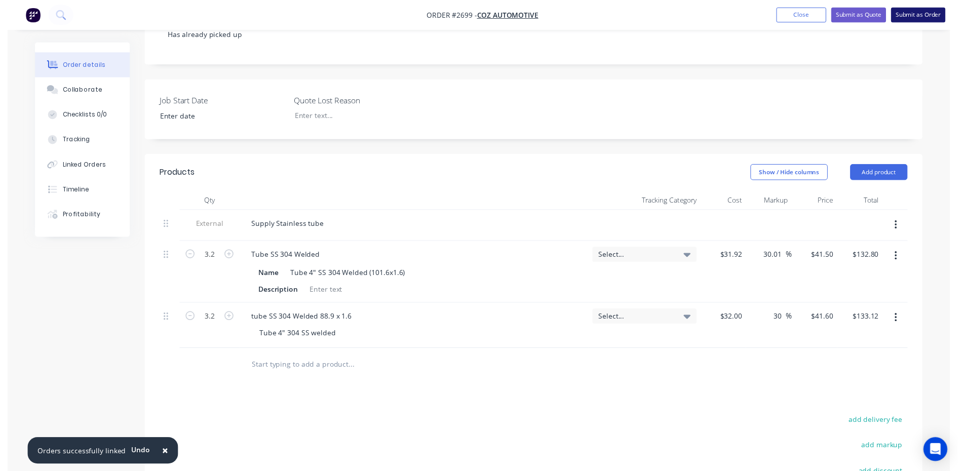
scroll to position [0, 0]
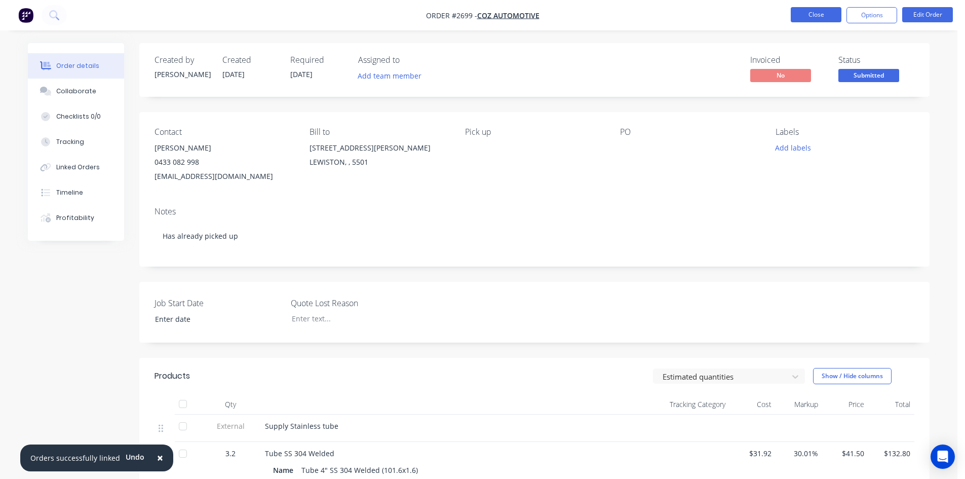
click at [819, 12] on button "Close" at bounding box center [816, 14] width 51 height 15
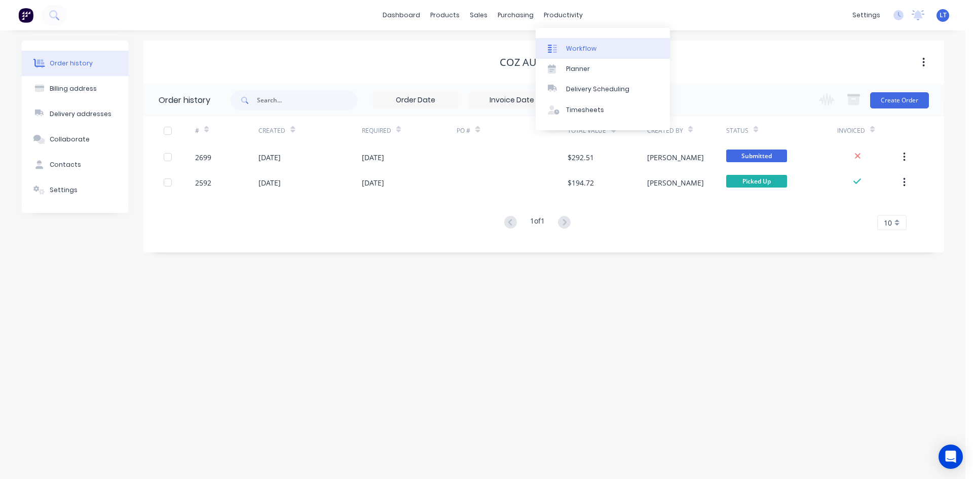
click at [569, 48] on div "Workflow" at bounding box center [581, 48] width 30 height 9
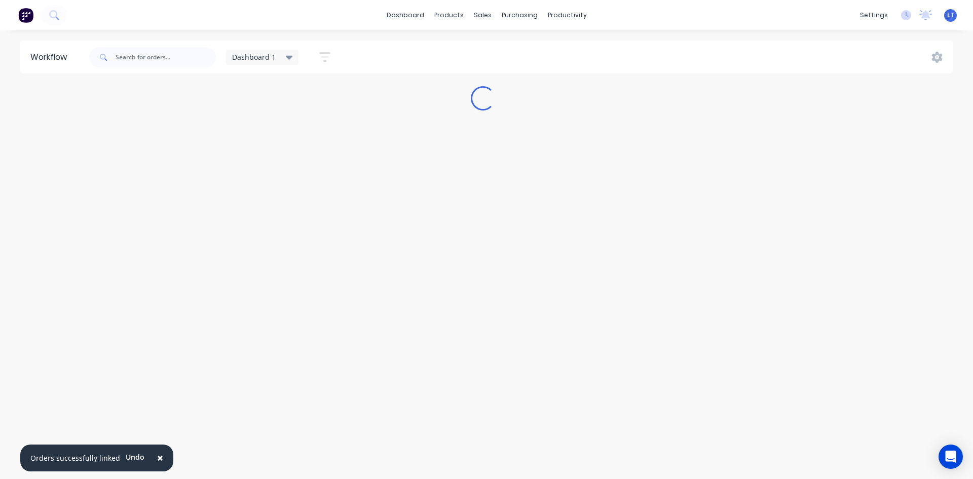
click at [157, 458] on span "×" at bounding box center [160, 458] width 6 height 14
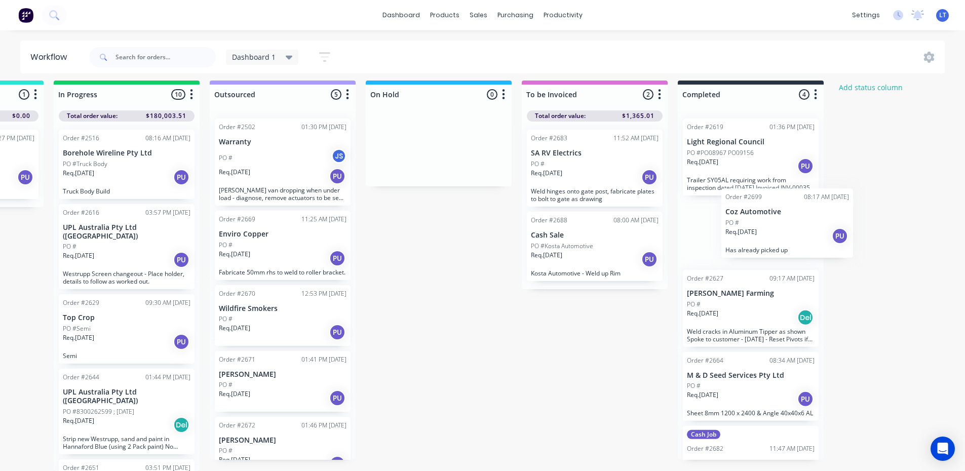
scroll to position [9, 464]
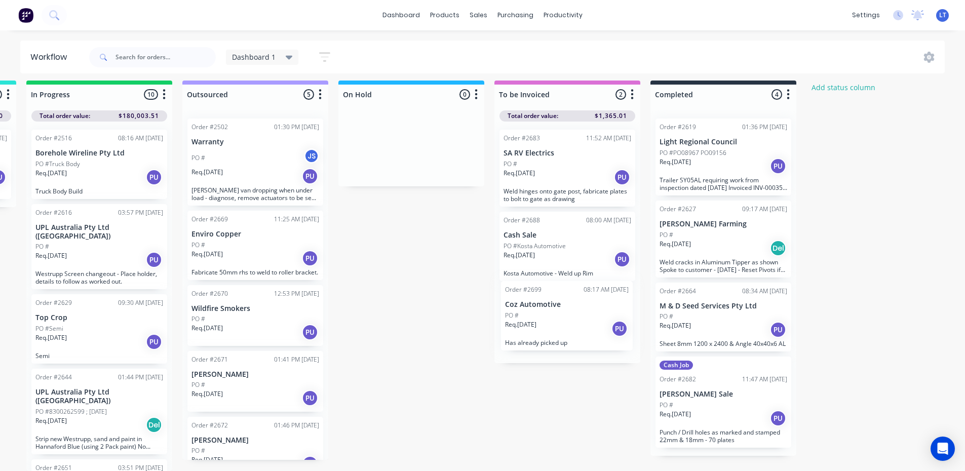
drag, startPoint x: 79, startPoint y: 442, endPoint x: 557, endPoint y: 317, distance: 494.4
click at [557, 317] on div "Submitted 7 Status colour #4169E1 hex #4169E1 Save Cancel Summaries Total order…" at bounding box center [374, 276] width 1690 height 391
click at [565, 326] on div "Req. [DATE] PU" at bounding box center [568, 333] width 128 height 17
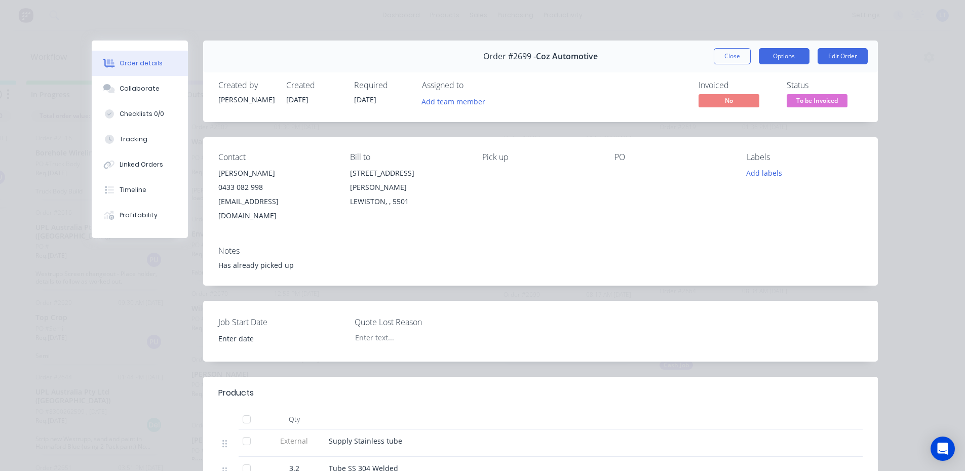
click at [771, 53] on button "Options" at bounding box center [784, 56] width 51 height 16
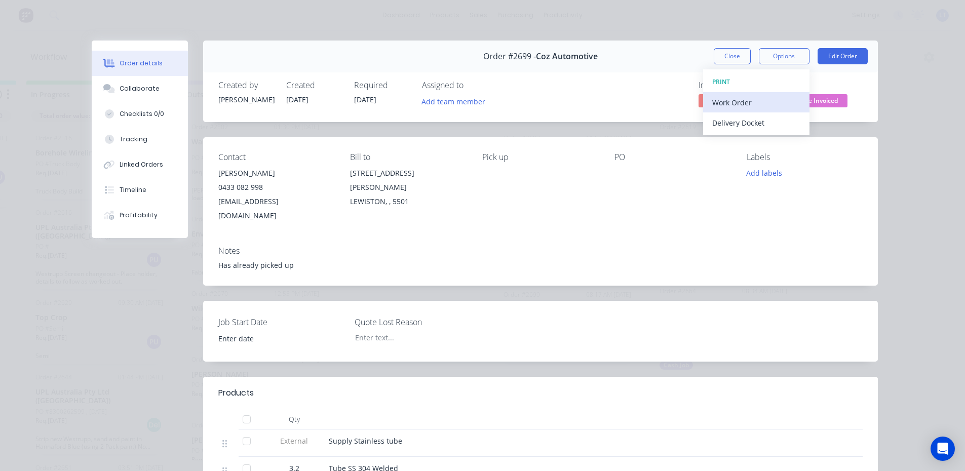
click at [758, 107] on div "Work Order" at bounding box center [757, 102] width 88 height 15
click at [733, 122] on div "Standard" at bounding box center [757, 123] width 88 height 15
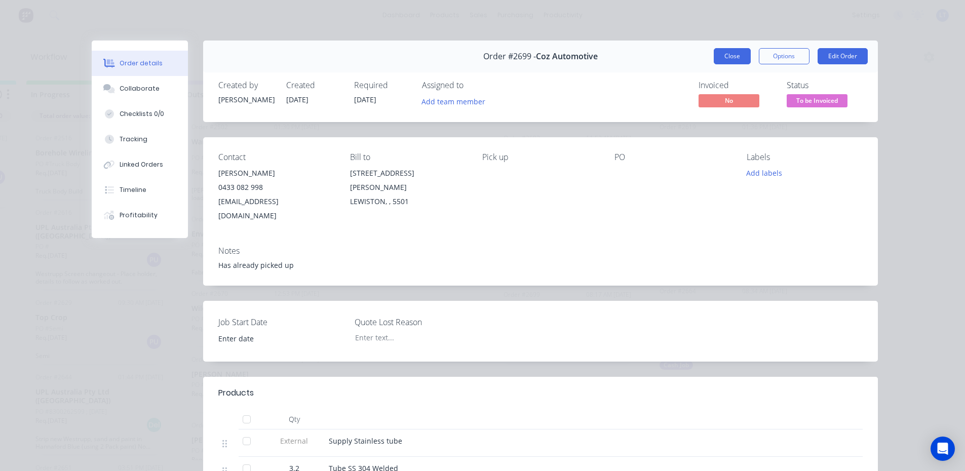
click at [733, 51] on button "Close" at bounding box center [732, 56] width 37 height 16
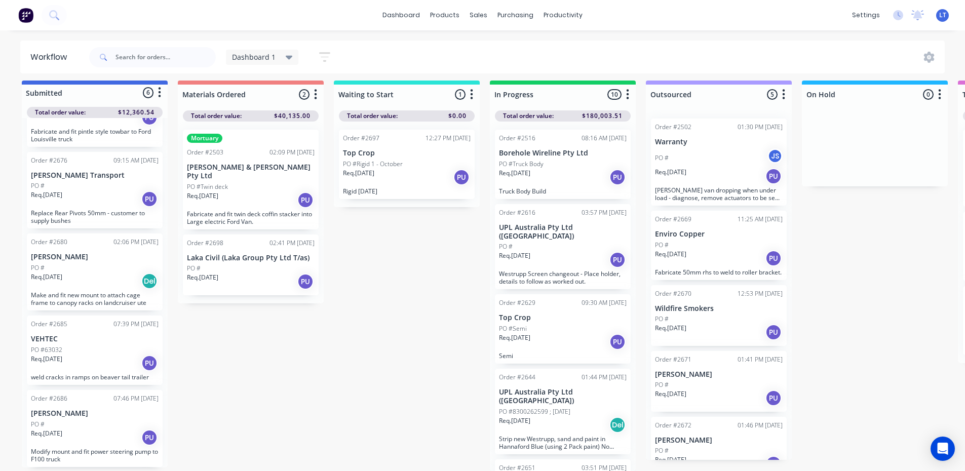
scroll to position [13, 0]
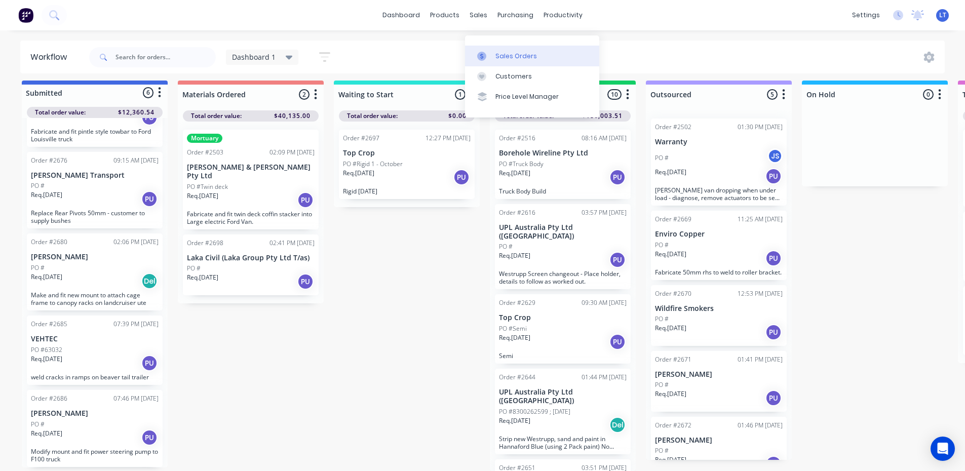
click at [521, 52] on div "Sales Orders" at bounding box center [517, 56] width 42 height 9
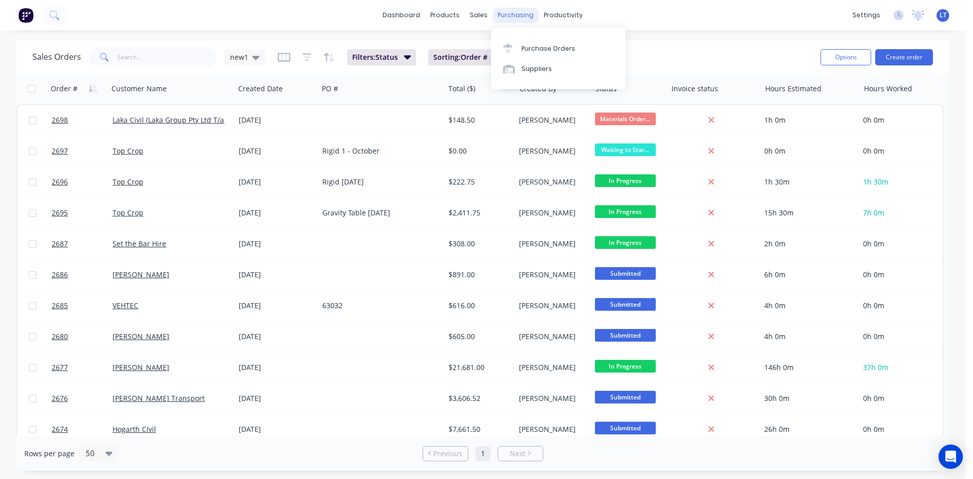
click at [515, 15] on div "purchasing" at bounding box center [516, 15] width 46 height 15
click at [524, 48] on div "Purchase Orders" at bounding box center [548, 48] width 54 height 9
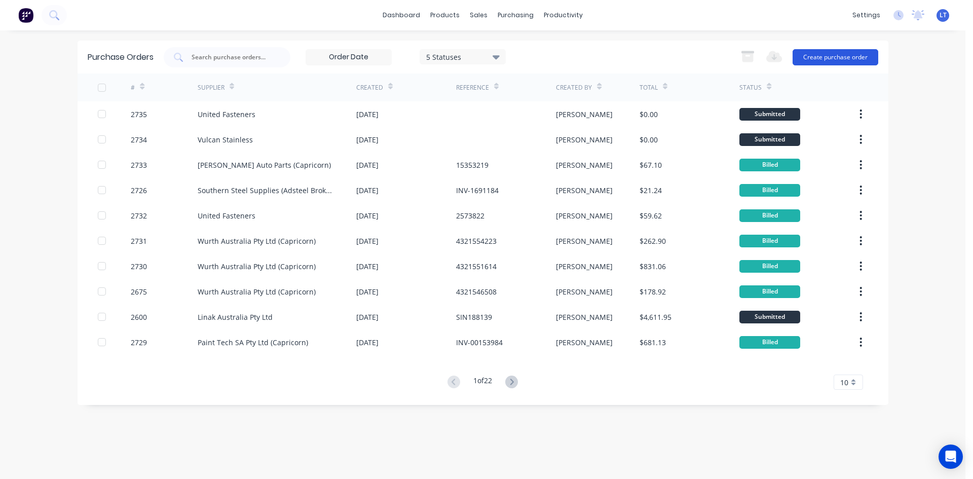
click at [836, 57] on button "Create purchase order" at bounding box center [836, 57] width 86 height 16
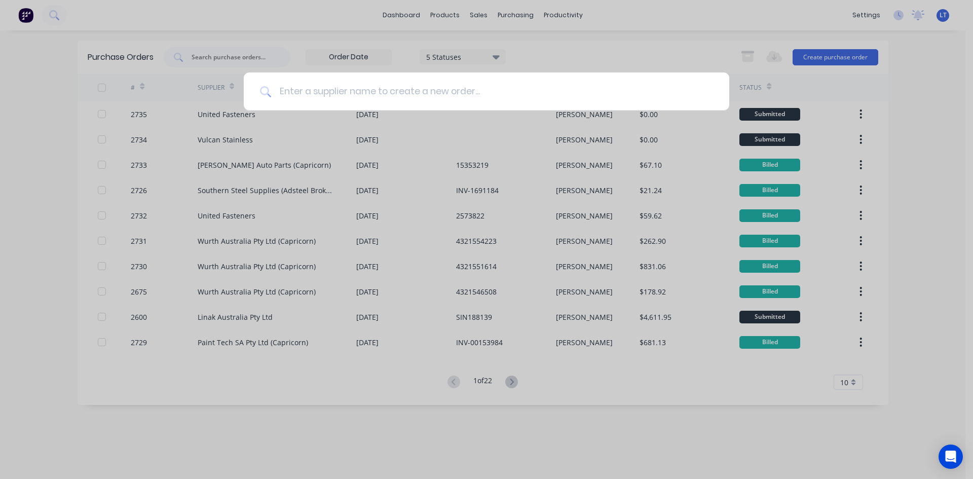
click at [309, 91] on input at bounding box center [492, 91] width 442 height 38
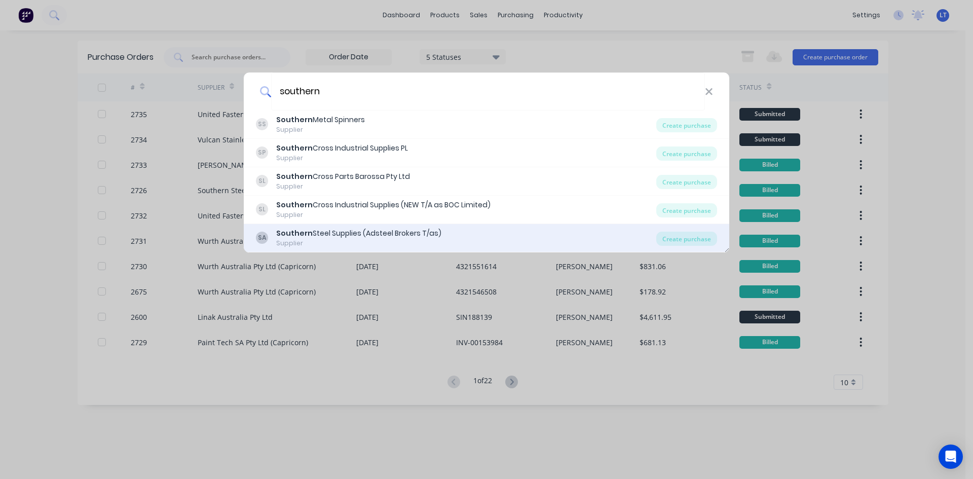
type input "southern"
click at [423, 234] on div "Southern Steel Supplies (Adsteel Brokers T/as)" at bounding box center [358, 233] width 165 height 11
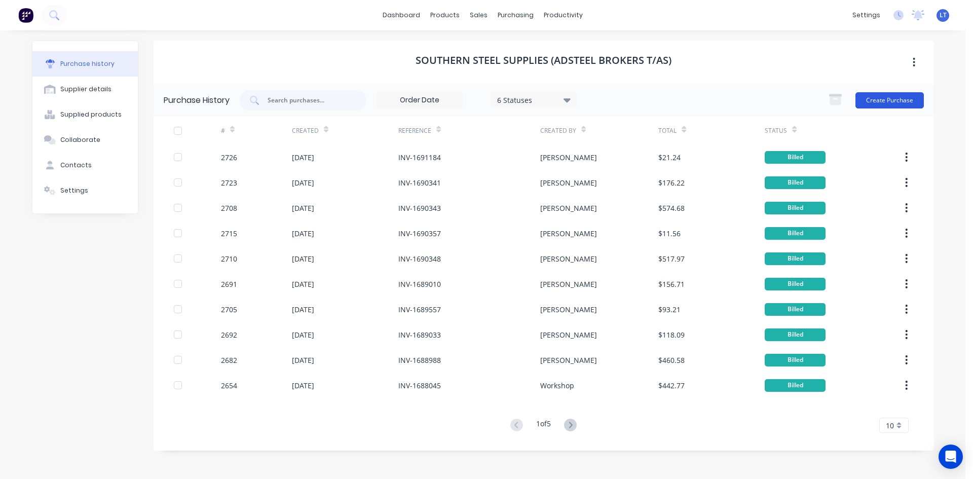
click at [879, 98] on button "Create Purchase" at bounding box center [889, 100] width 68 height 16
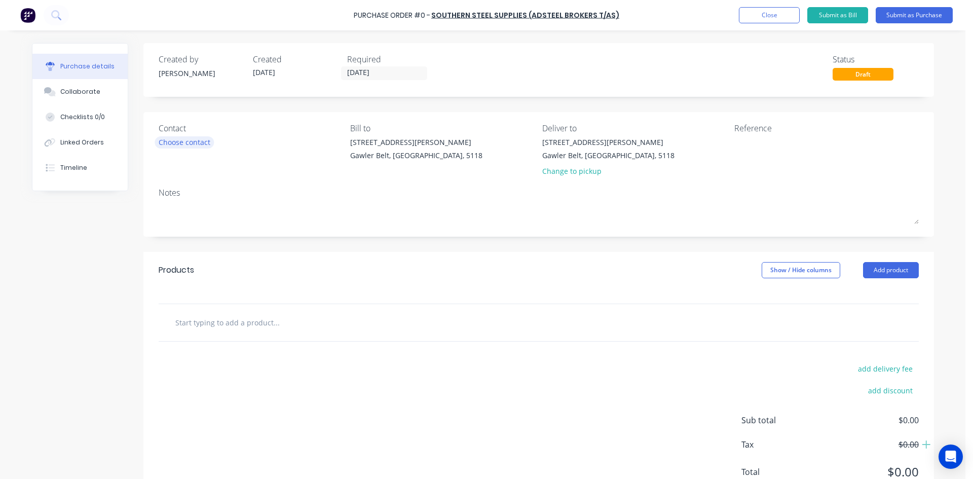
click at [178, 147] on div "Choose contact" at bounding box center [185, 142] width 52 height 11
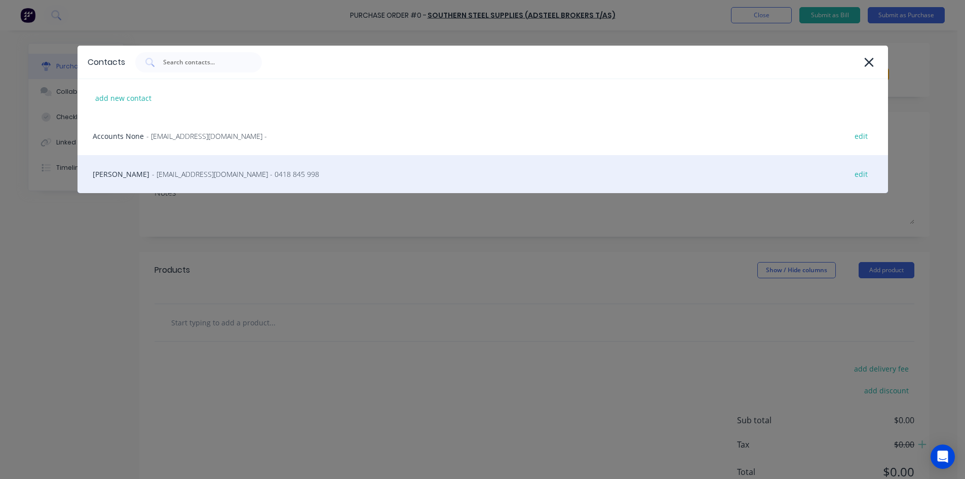
click at [165, 176] on span "- [EMAIL_ADDRESS][DOMAIN_NAME] - 0418 845 998" at bounding box center [235, 174] width 167 height 11
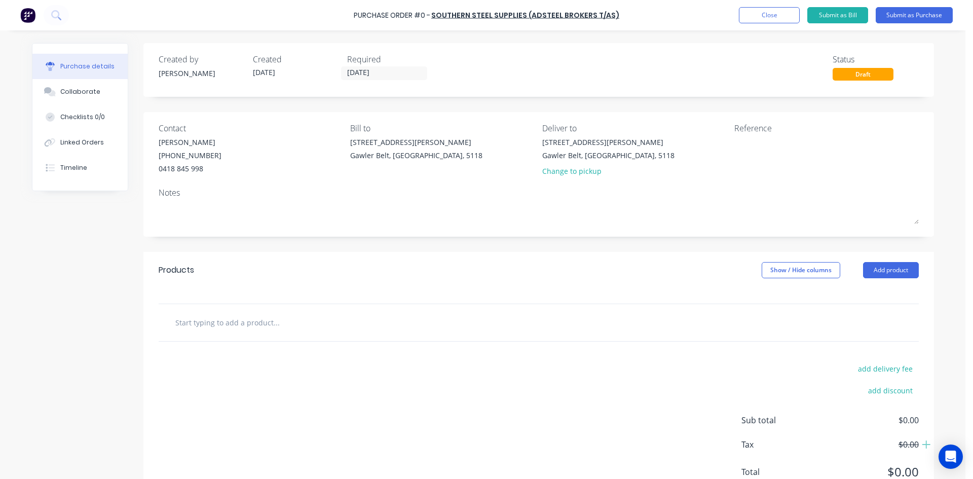
click at [223, 324] on input "text" at bounding box center [276, 322] width 203 height 20
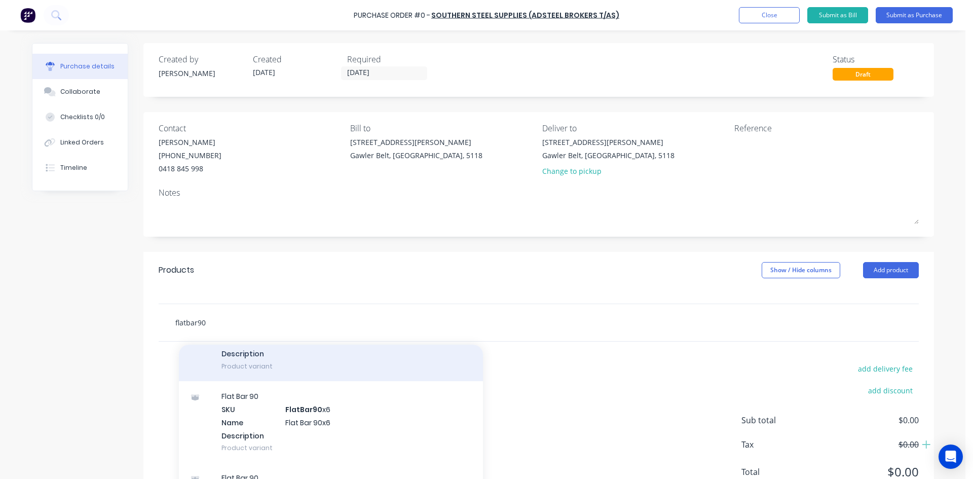
scroll to position [101, 0]
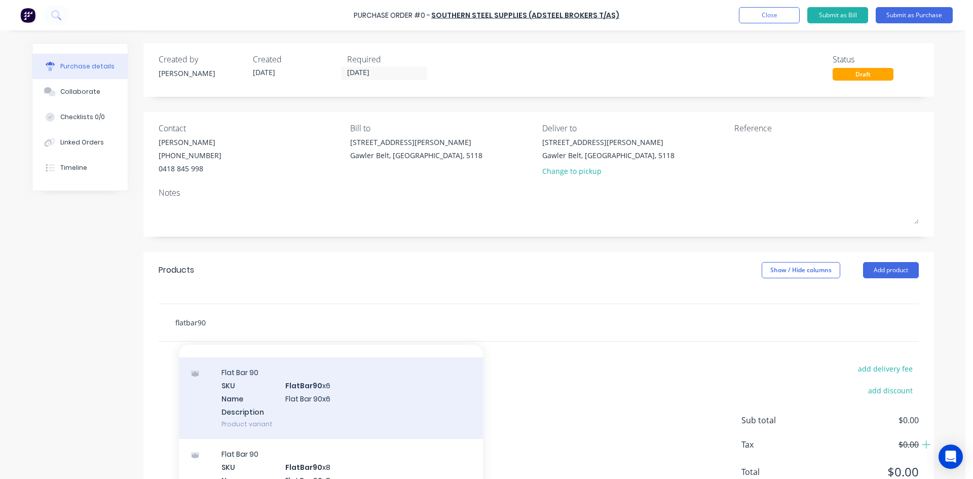
type input "flatbar90"
click at [291, 394] on div "Flat Bar 90 SKU FlatBar90 x6 Name Flat Bar 90x6 Description Product variant" at bounding box center [331, 398] width 304 height 82
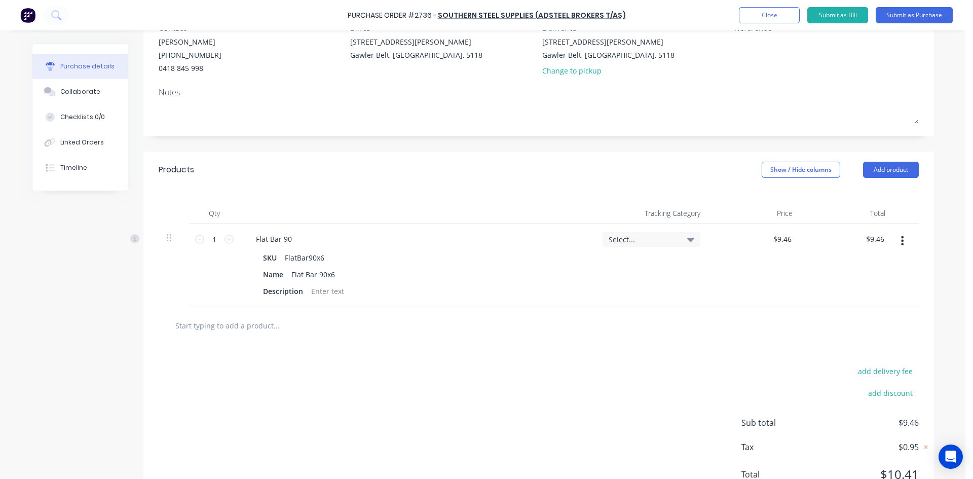
scroll to position [101, 0]
click at [217, 239] on input "1" at bounding box center [214, 238] width 20 height 15
type input "6"
type input "$56.76"
type input "6"
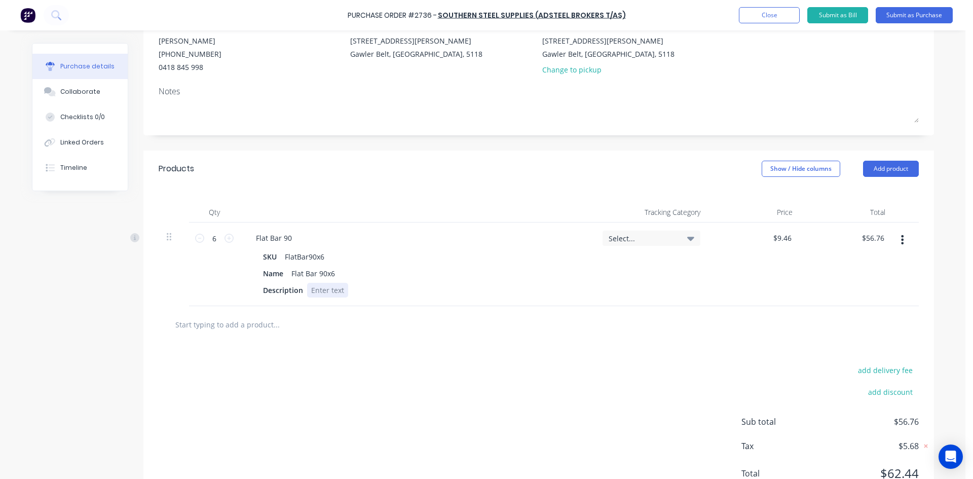
click at [320, 291] on div at bounding box center [327, 290] width 41 height 15
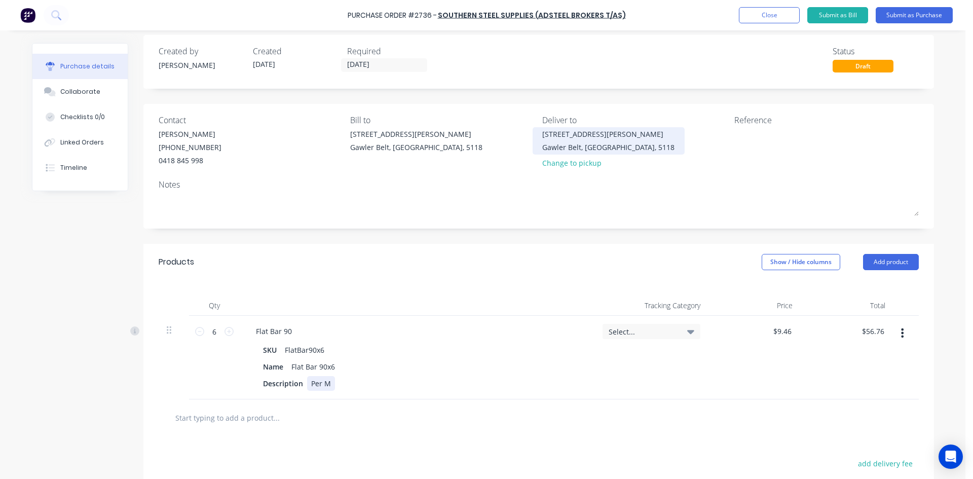
scroll to position [0, 0]
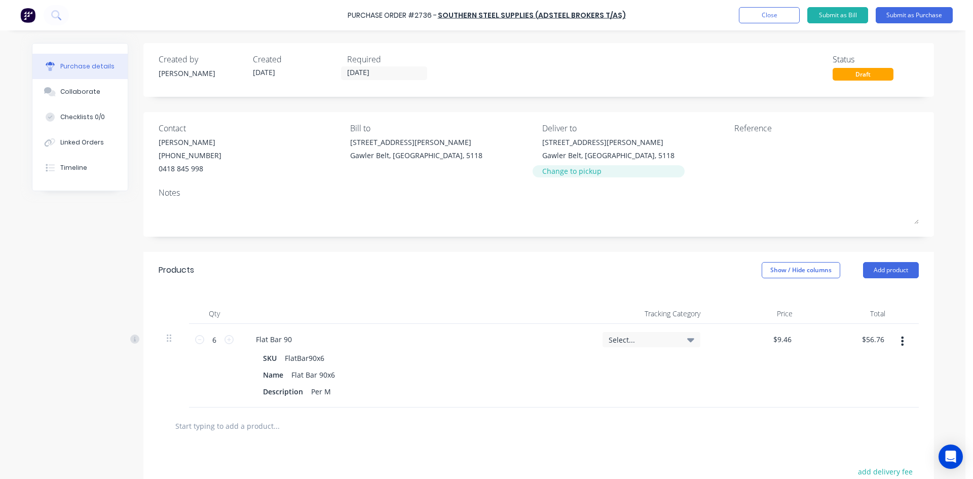
click at [563, 171] on div "Change to pickup" at bounding box center [608, 171] width 132 height 11
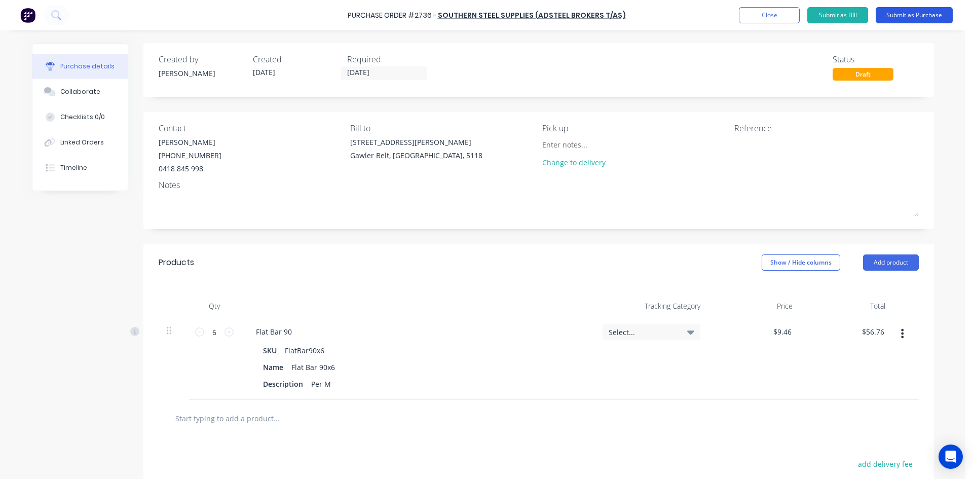
click at [906, 19] on button "Submit as Purchase" at bounding box center [914, 15] width 77 height 16
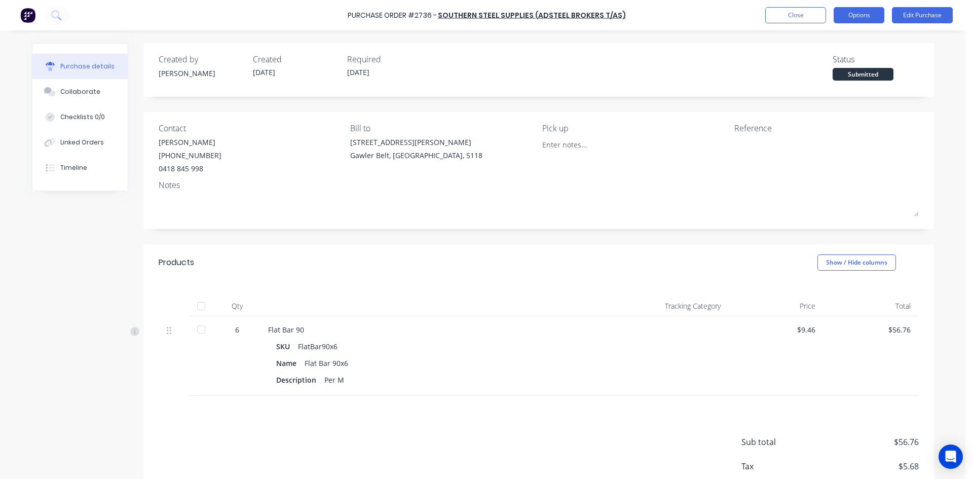
click at [853, 19] on button "Options" at bounding box center [859, 15] width 51 height 16
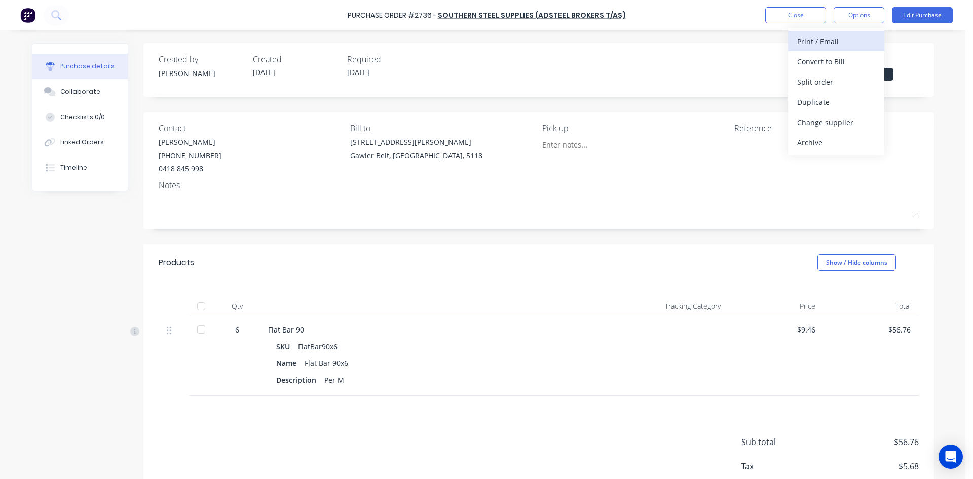
click at [829, 41] on div "Print / Email" at bounding box center [836, 41] width 78 height 15
click at [819, 65] on div "With pricing" at bounding box center [836, 61] width 78 height 15
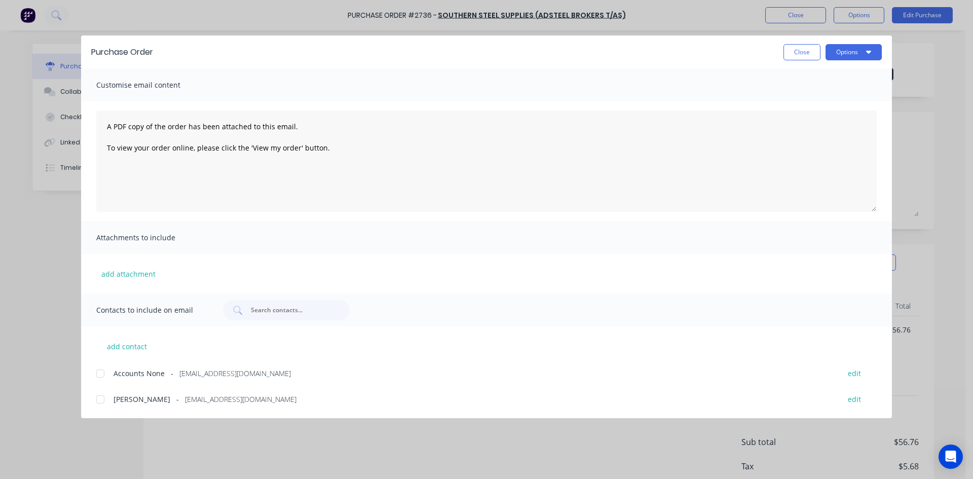
click at [100, 399] on div at bounding box center [100, 399] width 20 height 20
click at [837, 52] on button "Options" at bounding box center [854, 52] width 56 height 16
click at [818, 119] on div "Email" at bounding box center [834, 118] width 78 height 15
click at [805, 53] on button "Close" at bounding box center [801, 52] width 37 height 16
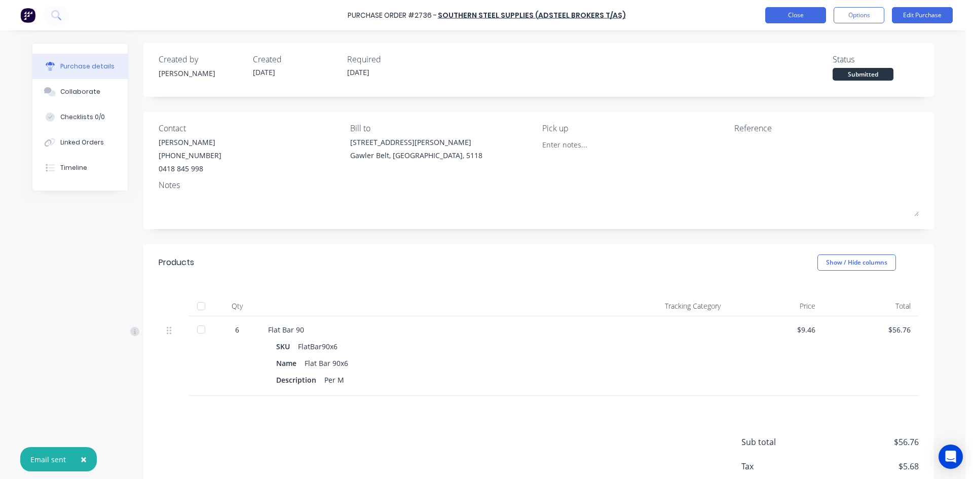
click at [812, 20] on button "Close" at bounding box center [795, 15] width 61 height 16
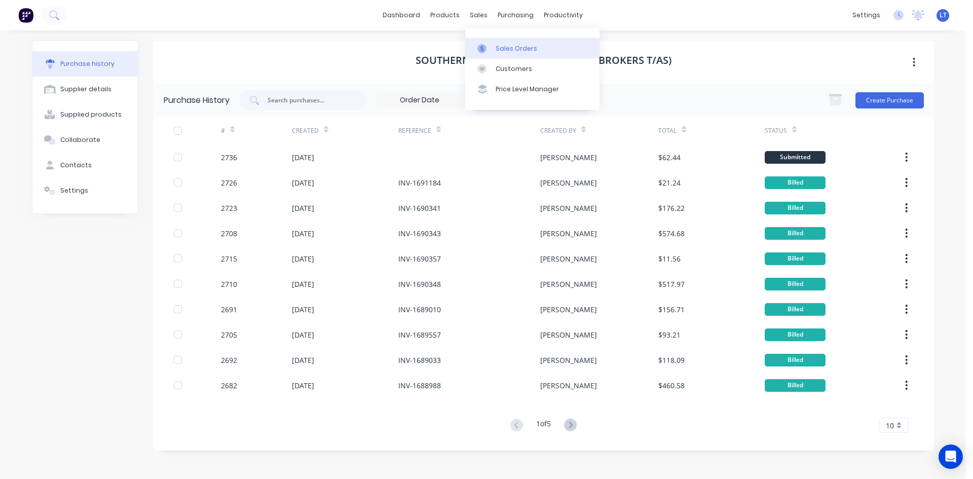
click at [514, 45] on div "Sales Orders" at bounding box center [517, 48] width 42 height 9
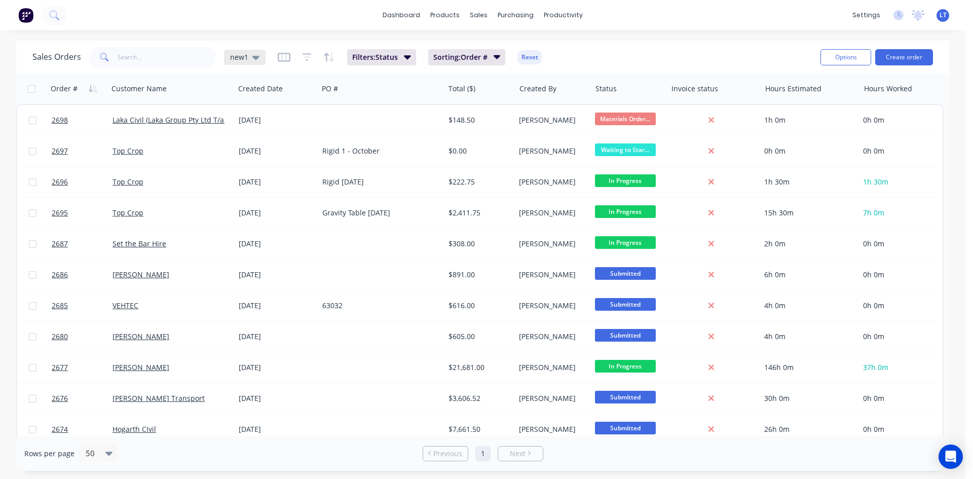
click at [249, 56] on div "new1" at bounding box center [244, 57] width 29 height 9
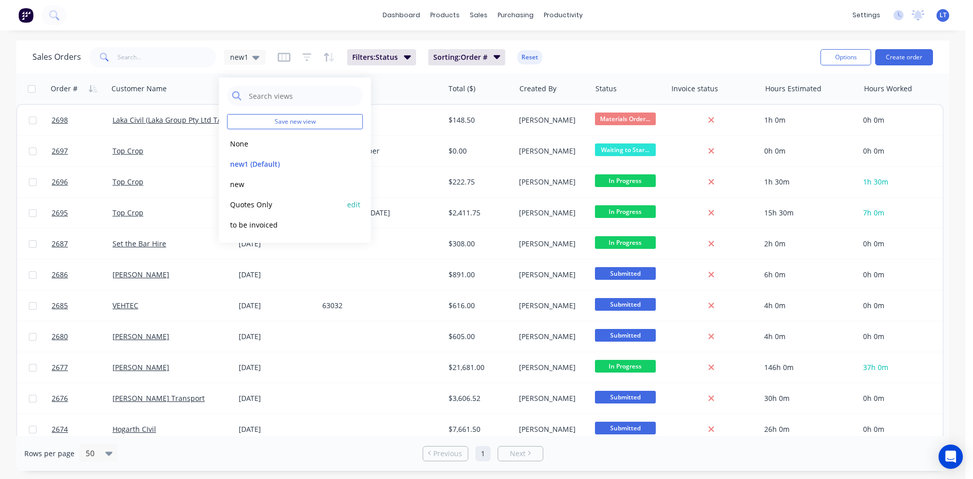
click at [266, 208] on button "Quotes Only" at bounding box center [285, 205] width 116 height 12
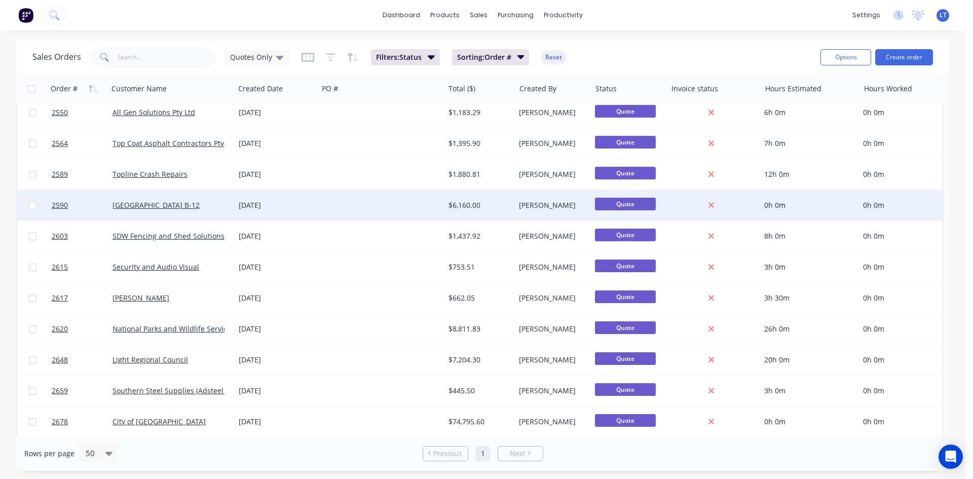
scroll to position [106, 0]
click at [324, 206] on div at bounding box center [381, 205] width 126 height 30
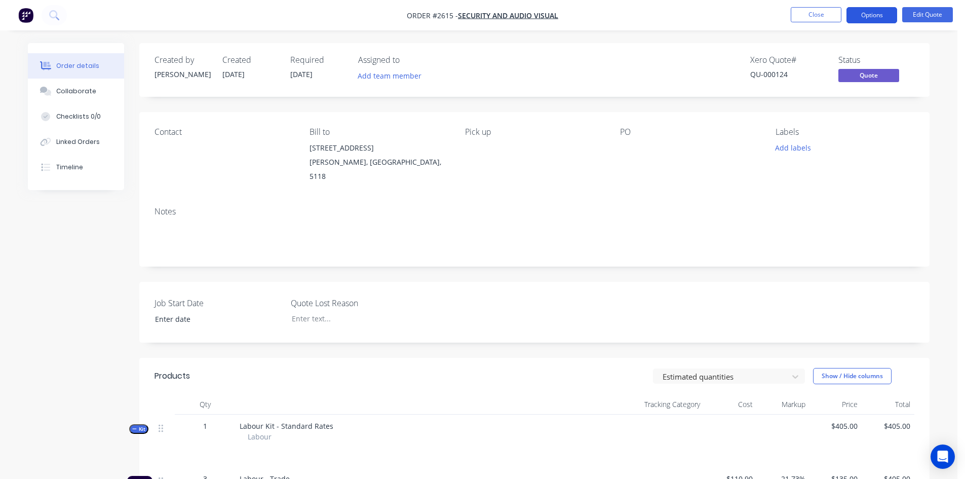
click at [888, 18] on button "Options" at bounding box center [872, 15] width 51 height 16
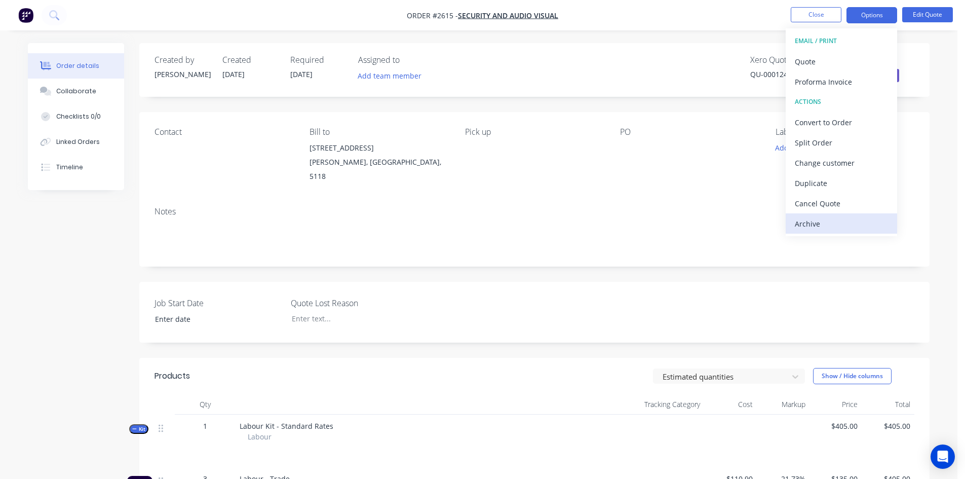
click at [813, 223] on div "Archive" at bounding box center [841, 223] width 93 height 15
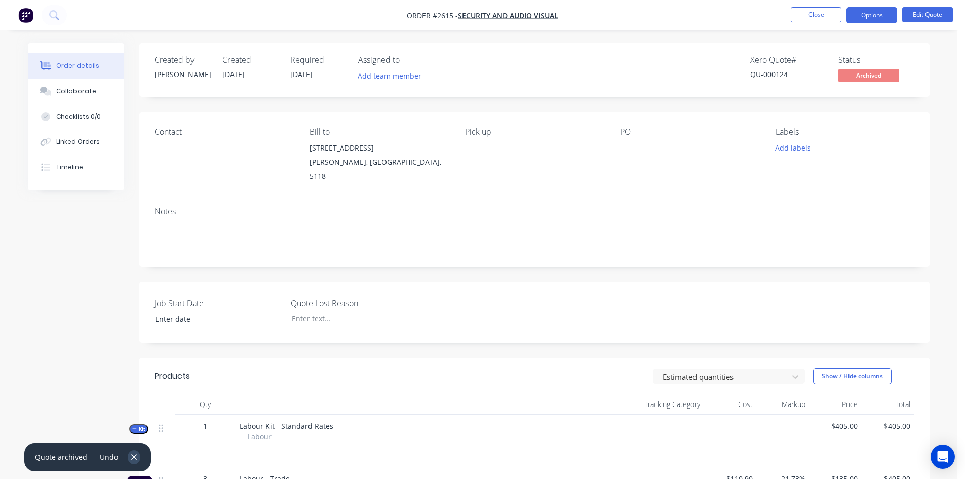
click at [128, 461] on button "button" at bounding box center [134, 457] width 13 height 14
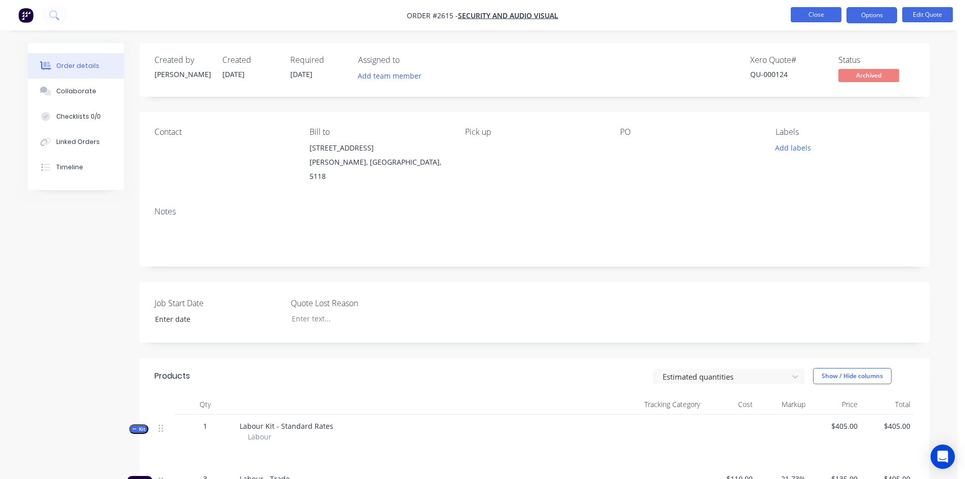
click at [823, 10] on nav "Order #2615 - Security and Audio Visual Close Options Edit Quote" at bounding box center [482, 15] width 965 height 30
click at [823, 11] on button "Close" at bounding box center [816, 14] width 51 height 15
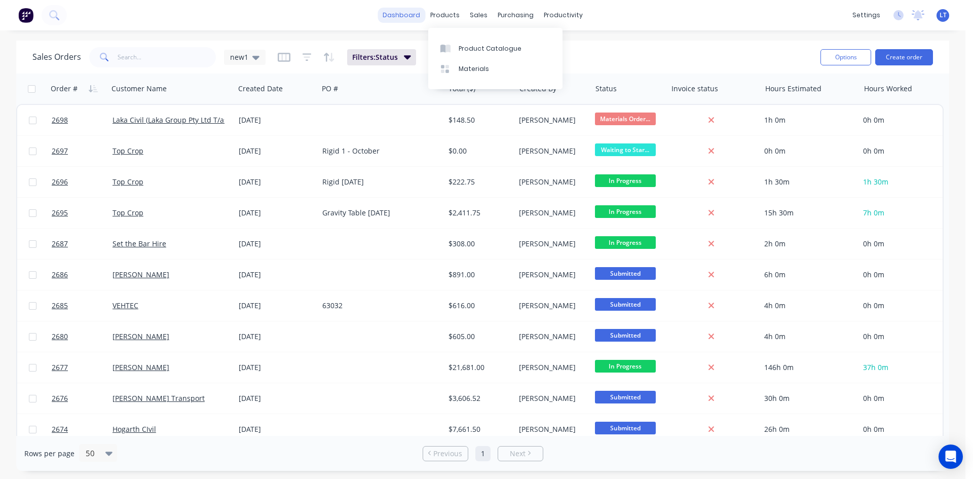
click at [425, 18] on link "dashboard" at bounding box center [402, 15] width 48 height 15
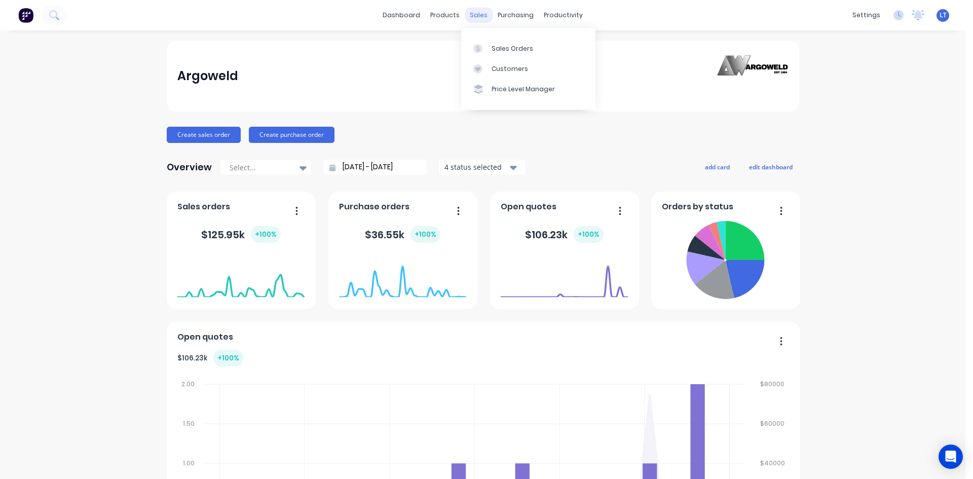
click at [473, 12] on div "sales" at bounding box center [479, 15] width 28 height 15
click at [530, 34] on div "Sales Orders Customers Price Level Manager" at bounding box center [528, 69] width 134 height 82
click at [518, 48] on div "Sales Orders" at bounding box center [513, 48] width 42 height 9
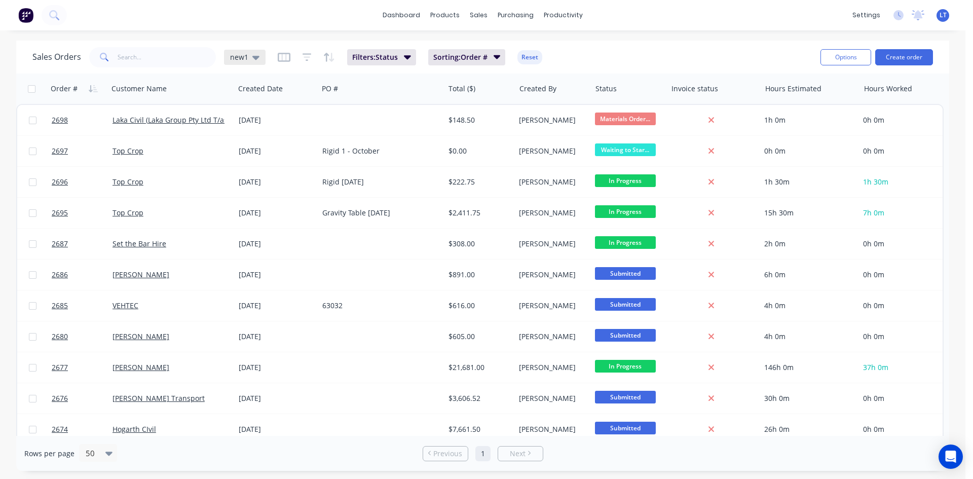
click at [249, 57] on div "new1" at bounding box center [244, 57] width 29 height 9
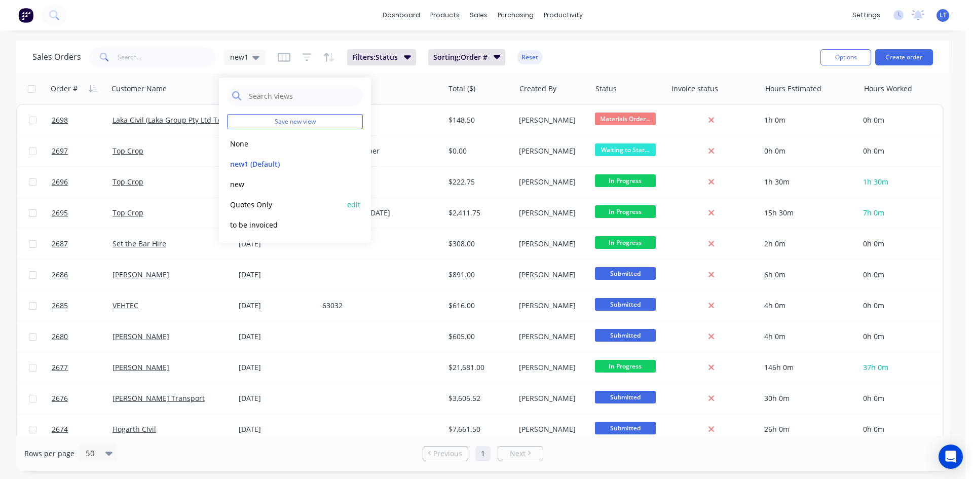
click at [257, 209] on button "Quotes Only" at bounding box center [285, 205] width 116 height 12
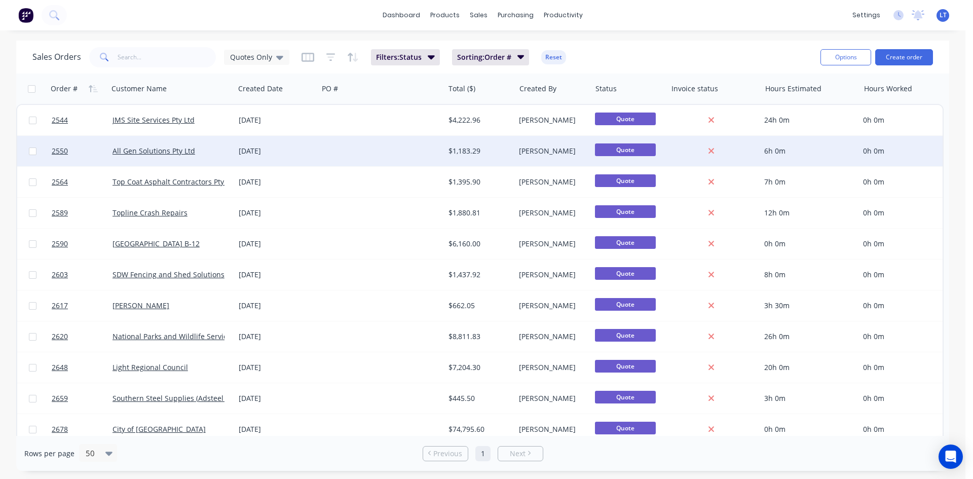
click at [344, 149] on div at bounding box center [381, 151] width 126 height 30
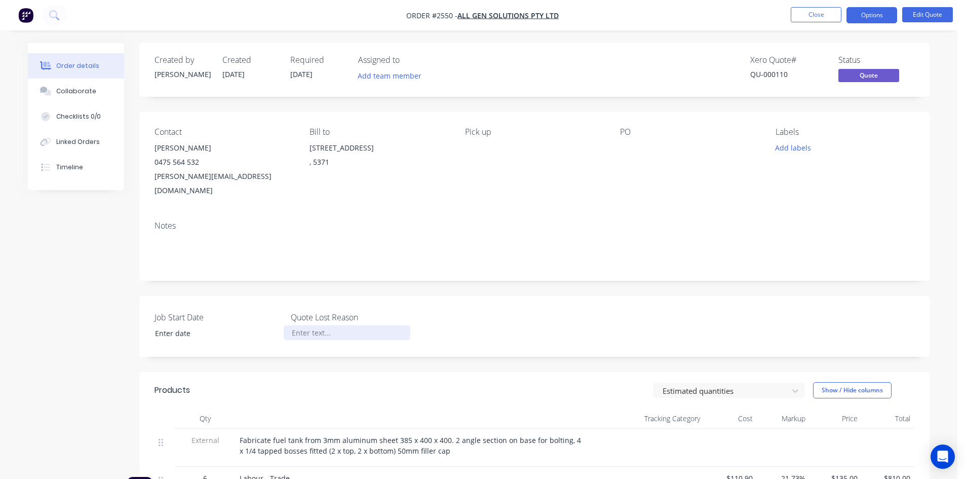
click at [338, 325] on div at bounding box center [347, 332] width 127 height 15
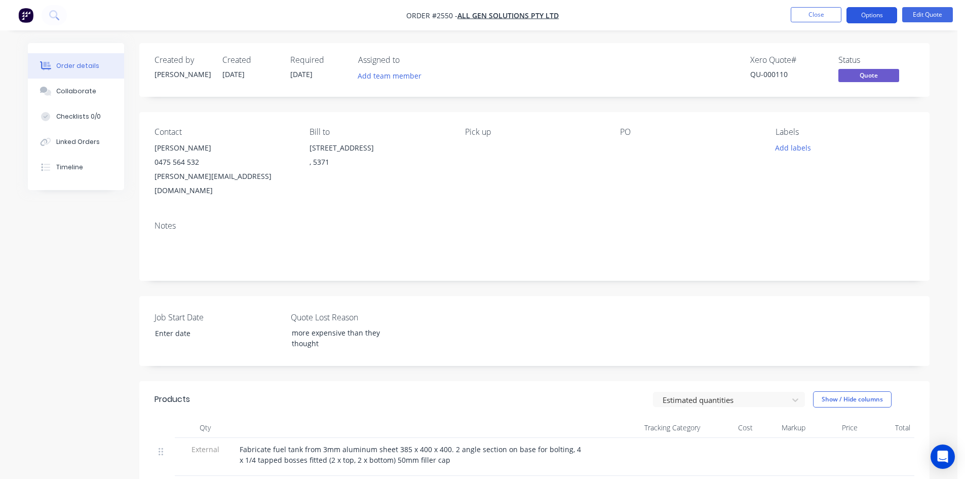
click at [849, 13] on button "Options" at bounding box center [872, 15] width 51 height 16
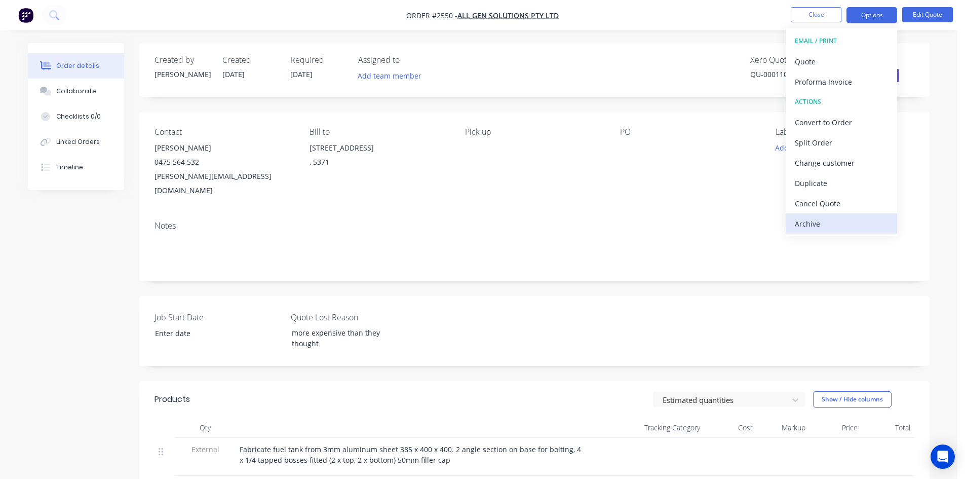
click at [822, 219] on div "Archive" at bounding box center [841, 223] width 93 height 15
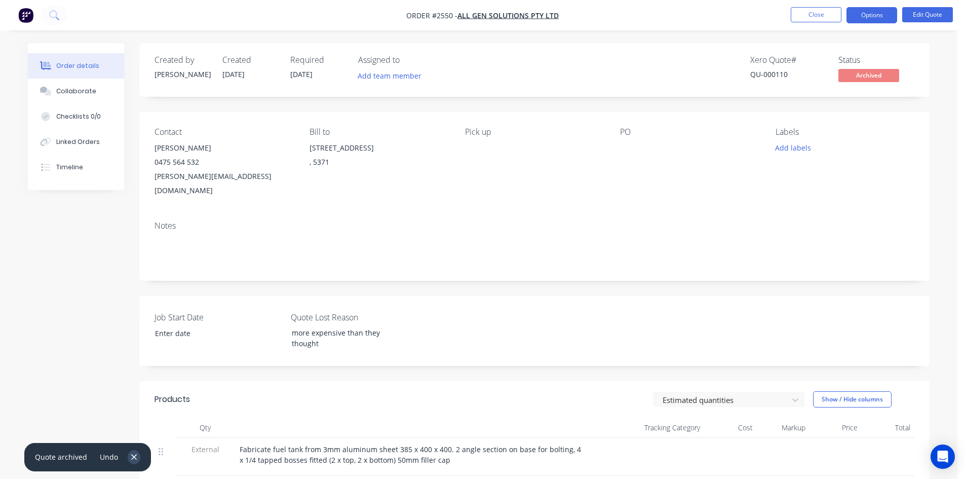
click at [131, 456] on icon "button" at bounding box center [134, 457] width 7 height 9
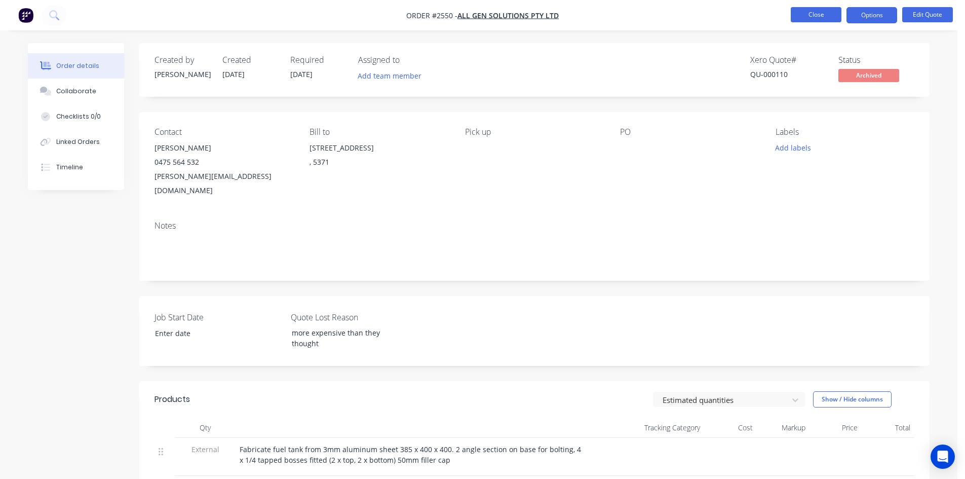
click at [811, 19] on button "Close" at bounding box center [816, 14] width 51 height 15
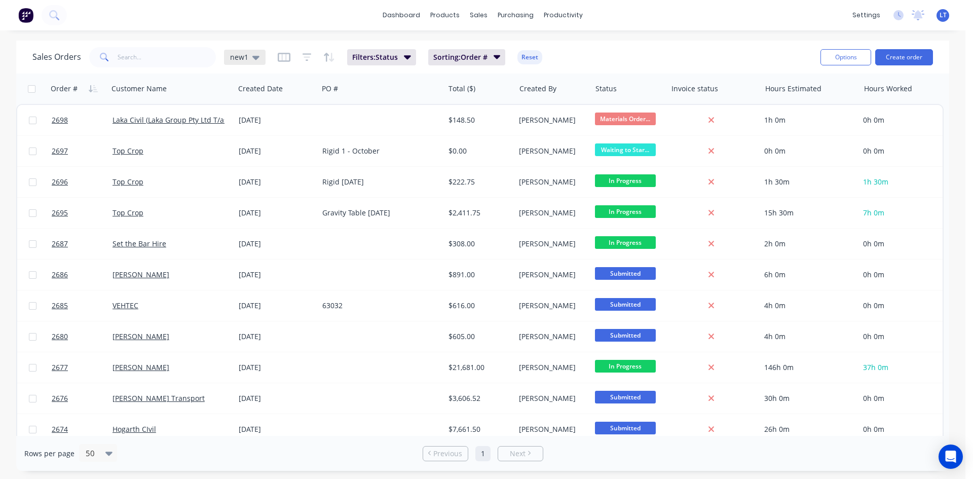
click at [257, 58] on icon at bounding box center [255, 57] width 7 height 11
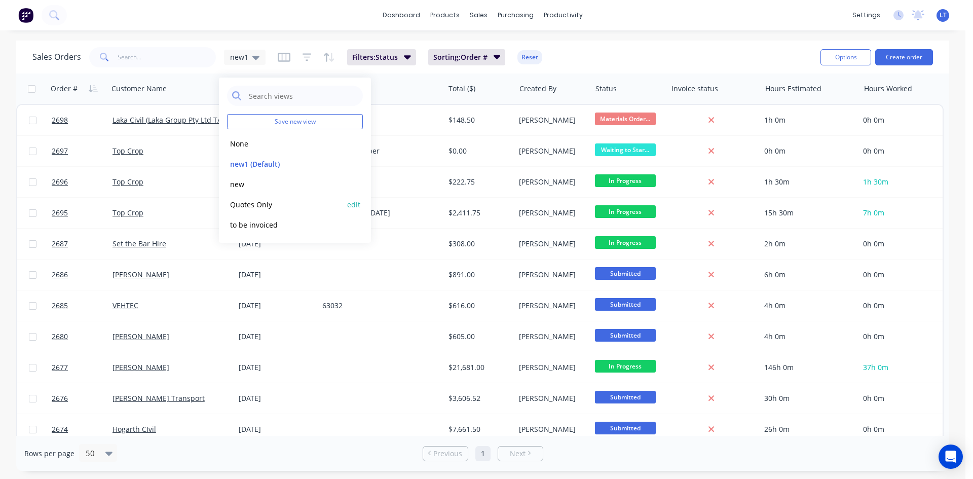
click at [258, 207] on button "Quotes Only" at bounding box center [285, 205] width 116 height 12
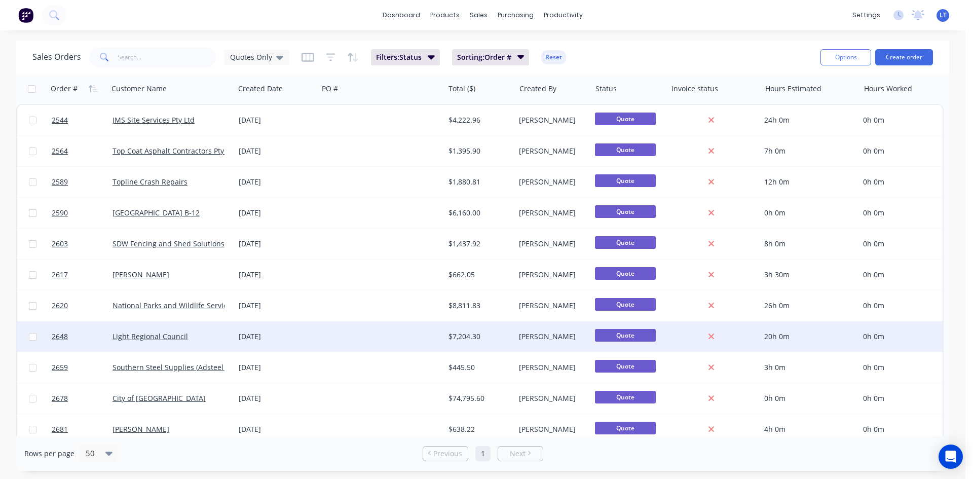
click at [352, 325] on div at bounding box center [381, 336] width 126 height 30
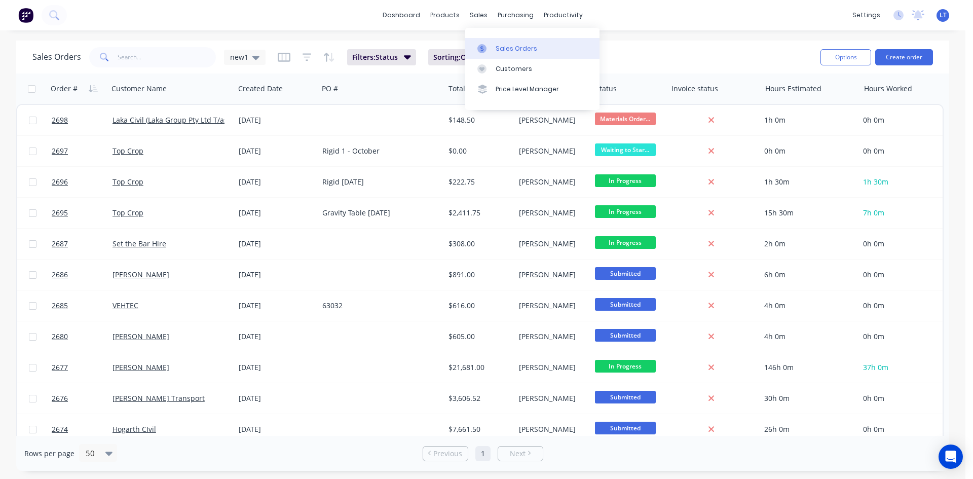
click at [512, 48] on div "Sales Orders" at bounding box center [517, 48] width 42 height 9
click at [671, 49] on div "Sales Orders new1 Filters: Status Sorting: Order # Reset" at bounding box center [422, 57] width 780 height 25
